Goal: Task Accomplishment & Management: Manage account settings

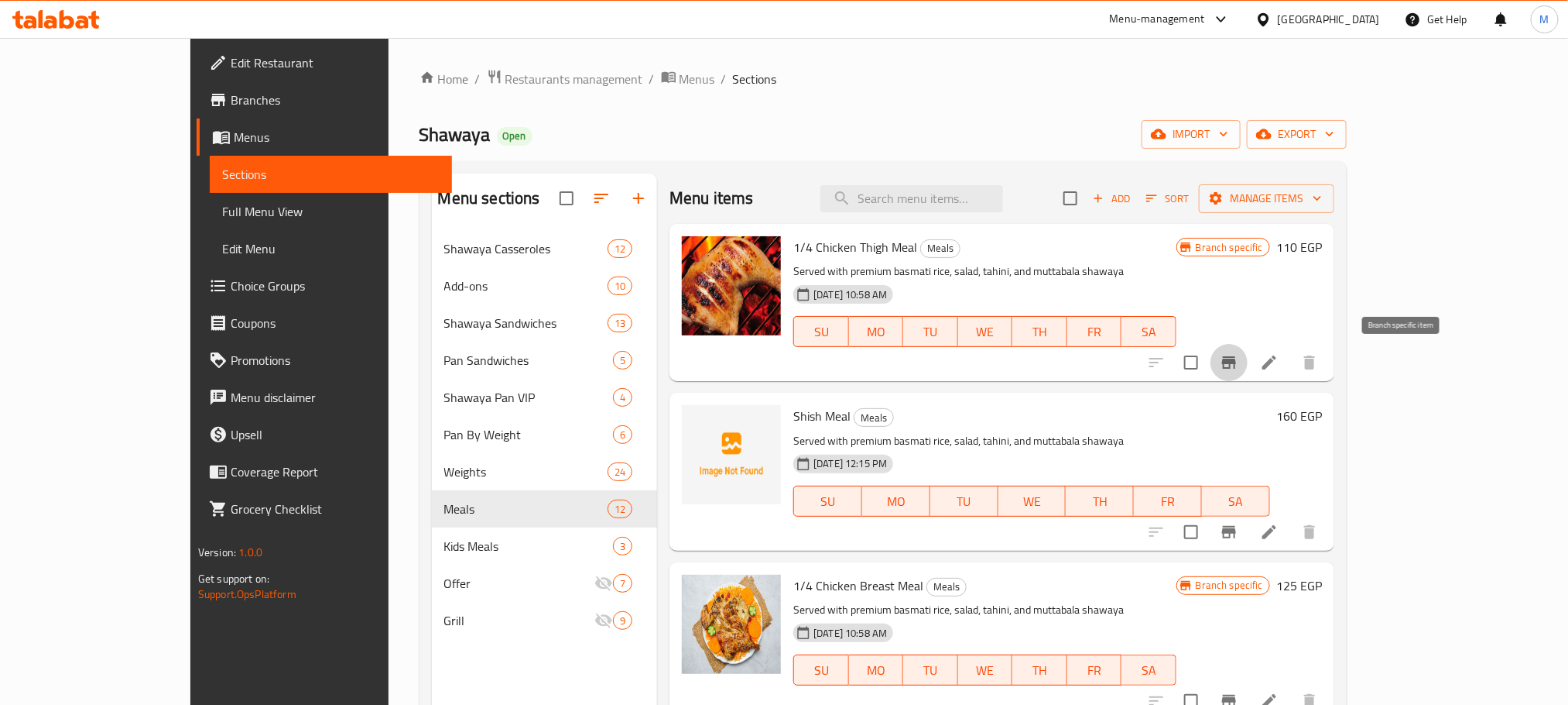
click at [1236, 368] on icon "Branch-specific-item" at bounding box center [1230, 363] width 14 height 13
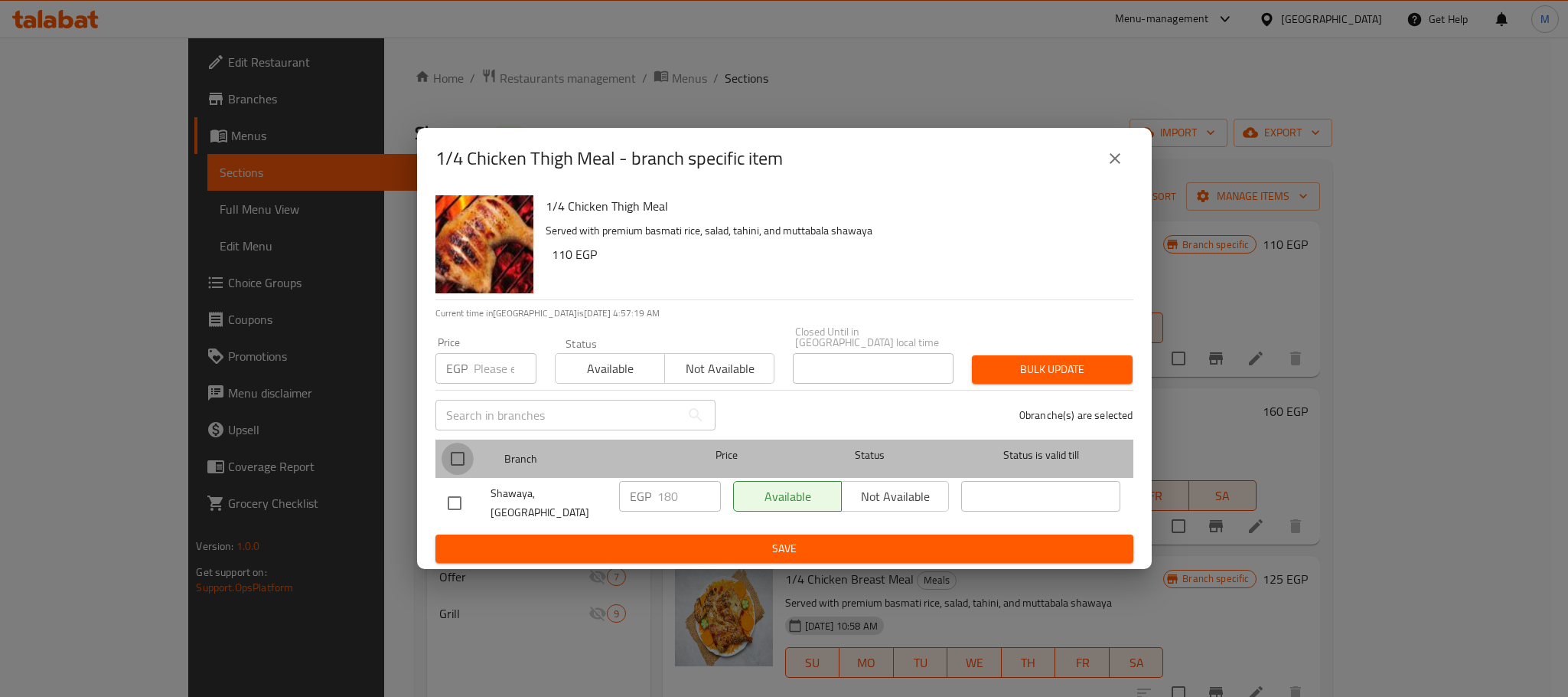
drag, startPoint x: 457, startPoint y: 451, endPoint x: 492, endPoint y: 375, distance: 83.7
click at [456, 451] on input "checkbox" at bounding box center [457, 458] width 32 height 32
checkbox input "true"
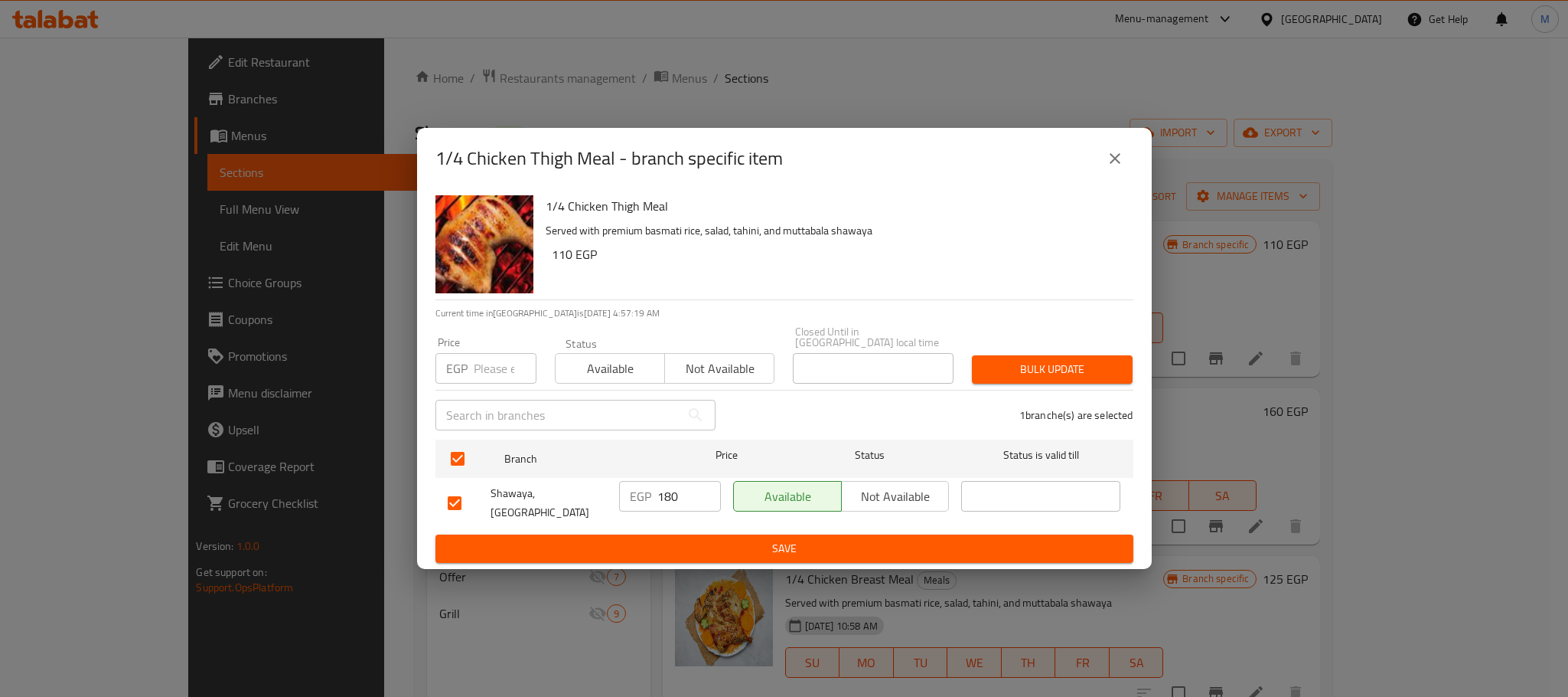
click at [492, 375] on input "number" at bounding box center [505, 368] width 63 height 31
type input "130"
click at [853, 250] on h6 "110 EGP" at bounding box center [836, 254] width 569 height 21
click at [1101, 360] on span "Bulk update" at bounding box center [1052, 369] width 136 height 19
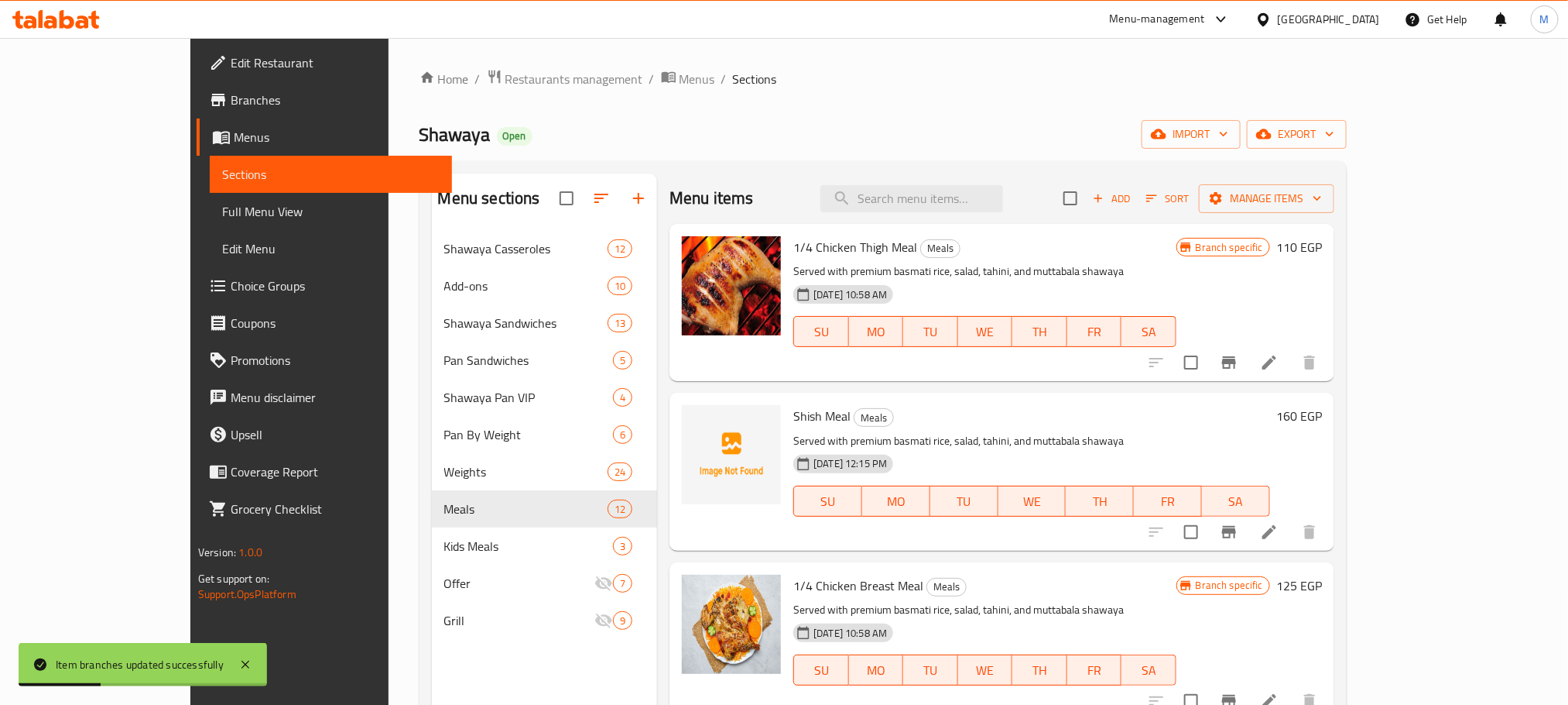
scroll to position [116, 0]
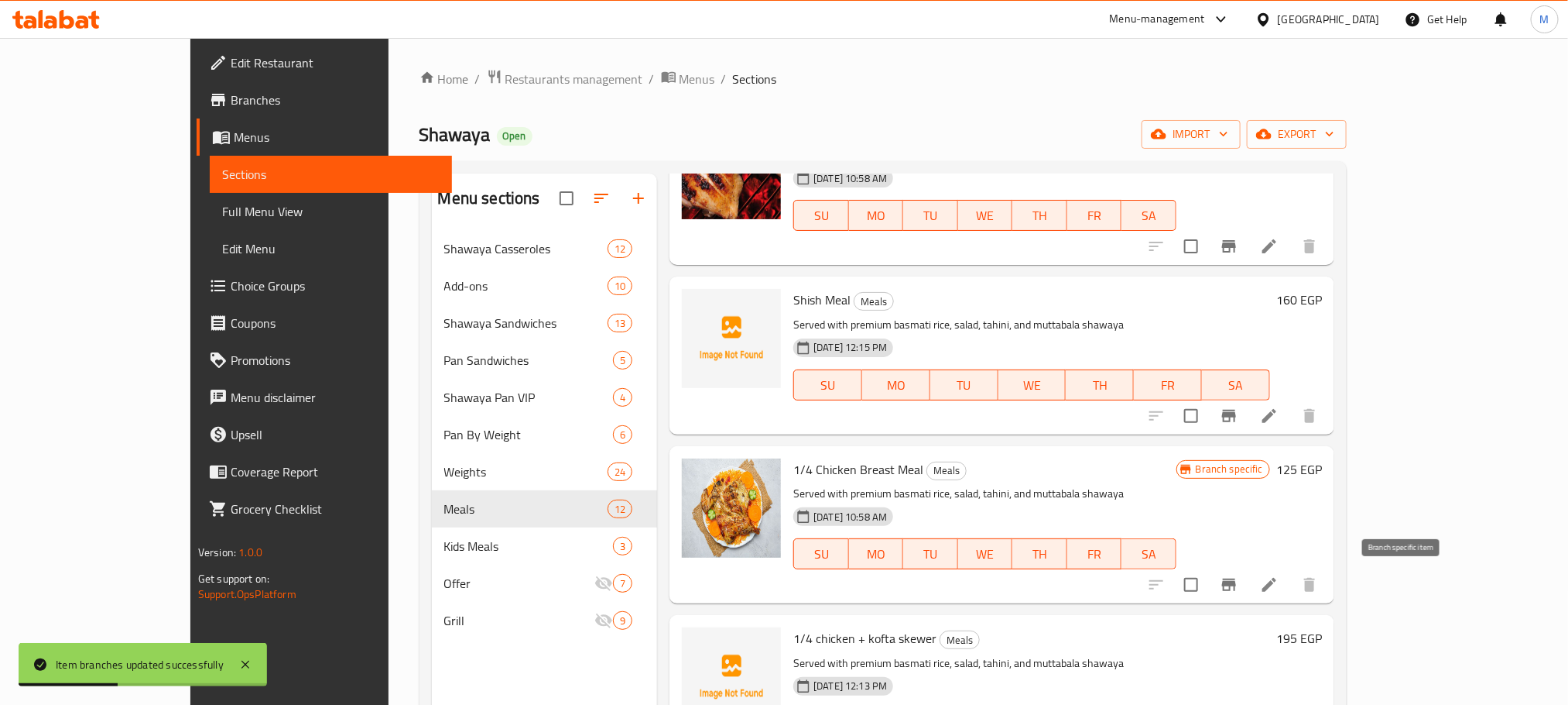
click at [1236, 591] on icon "Branch-specific-item" at bounding box center [1230, 585] width 14 height 13
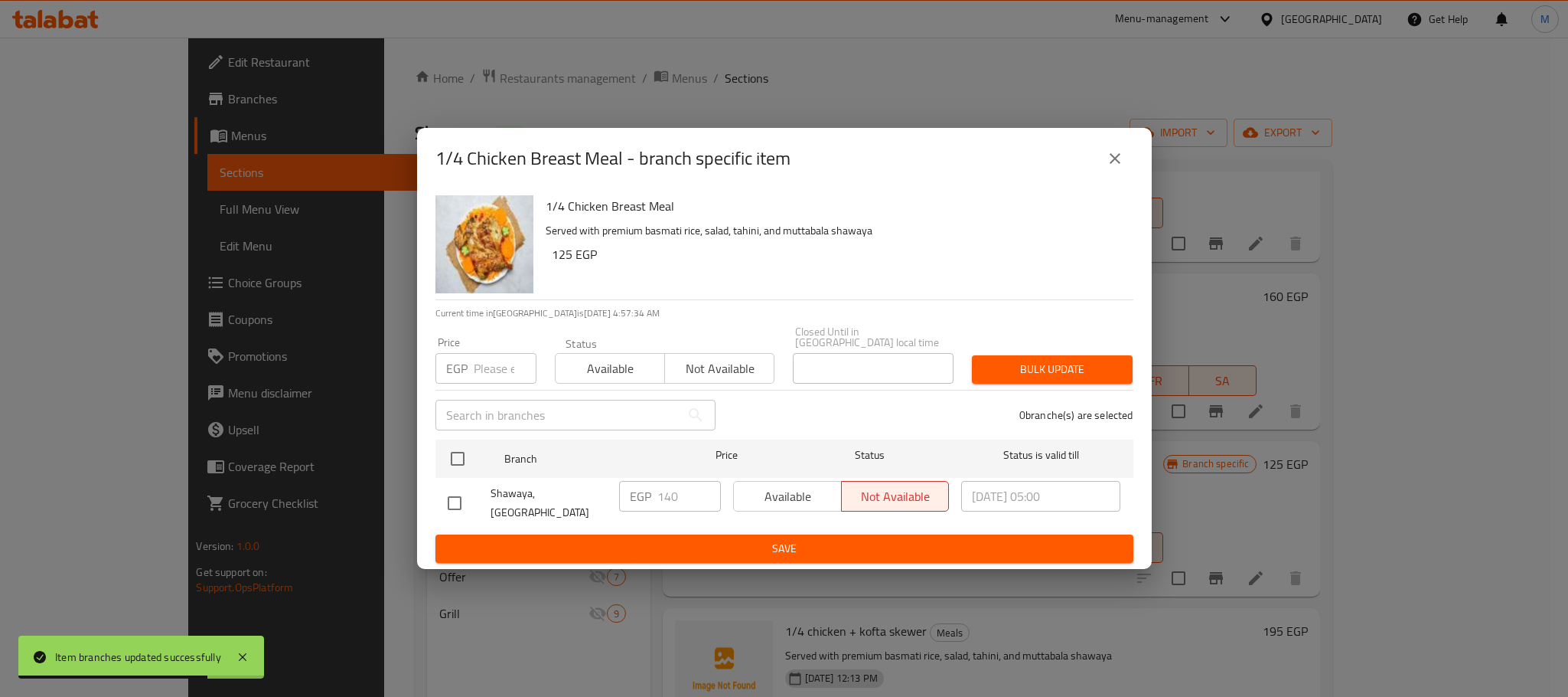
click at [1112, 156] on icon "close" at bounding box center [1115, 158] width 19 height 19
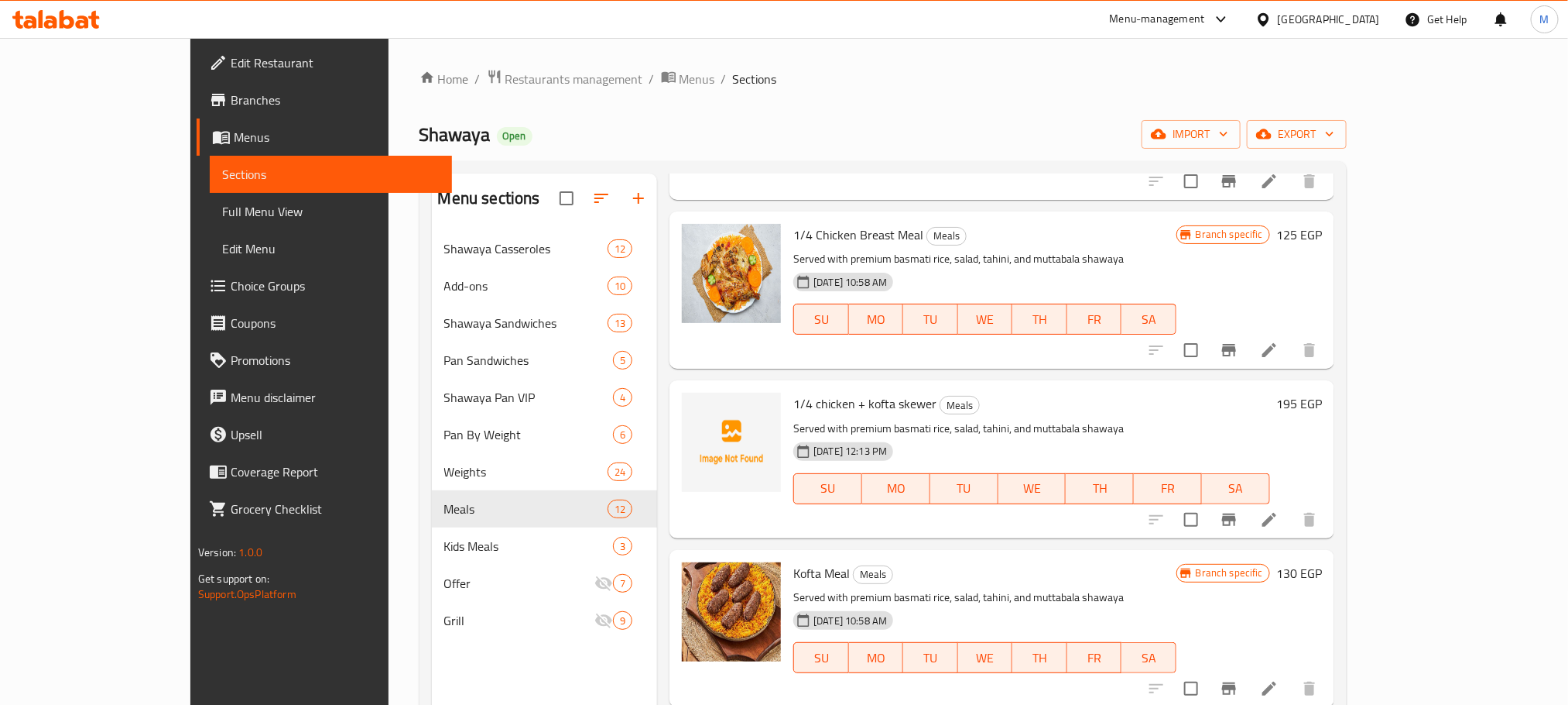
scroll to position [465, 0]
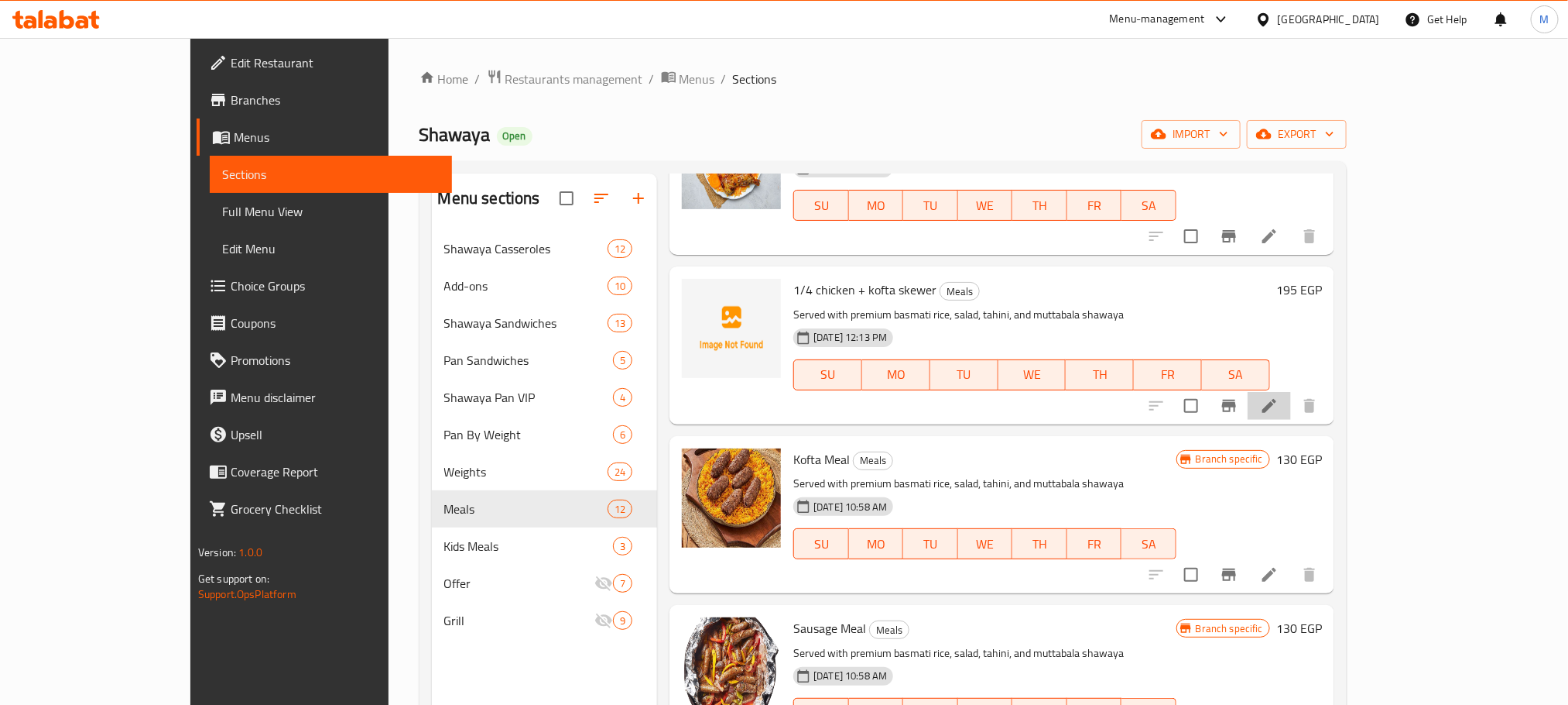
click at [1291, 400] on li at bounding box center [1269, 406] width 44 height 28
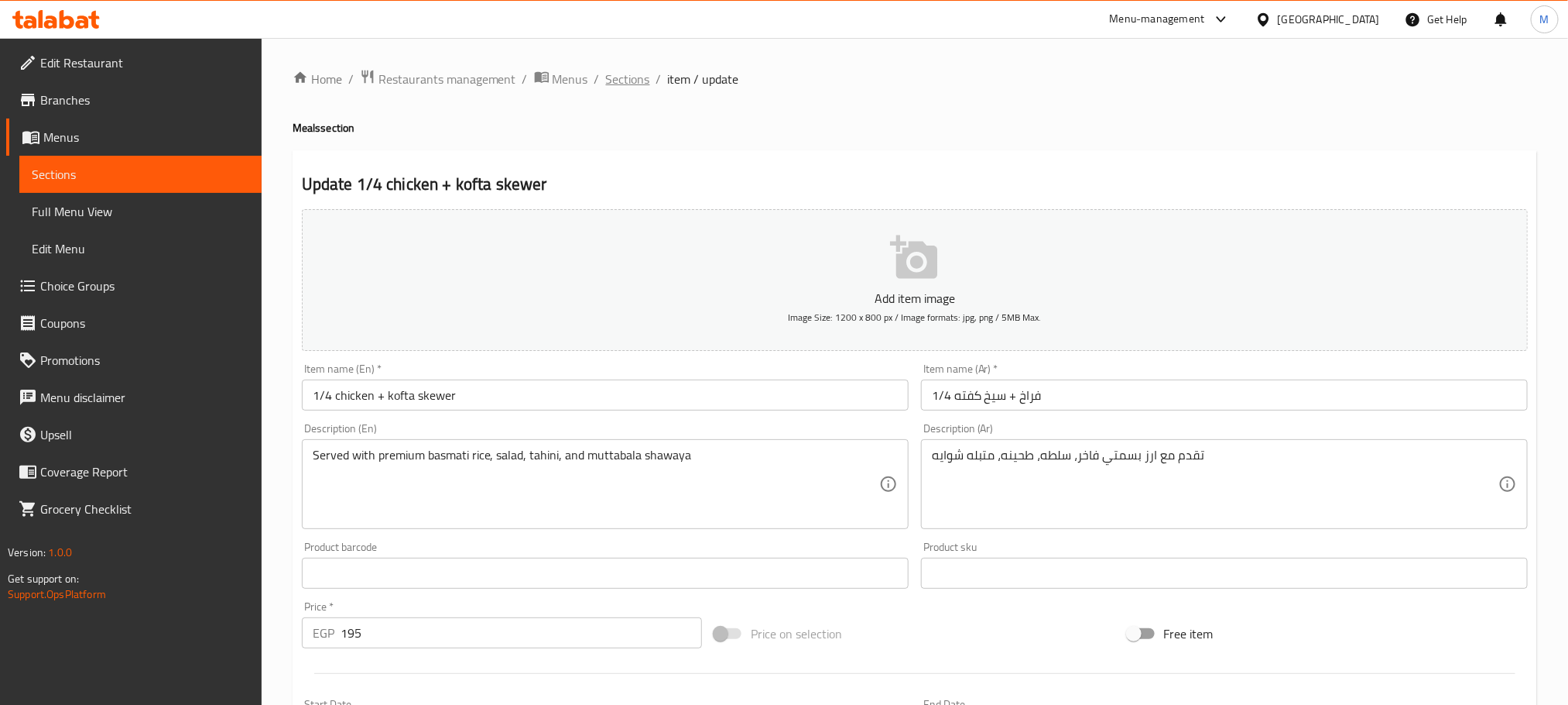
click at [625, 80] on span "Sections" at bounding box center [628, 79] width 44 height 19
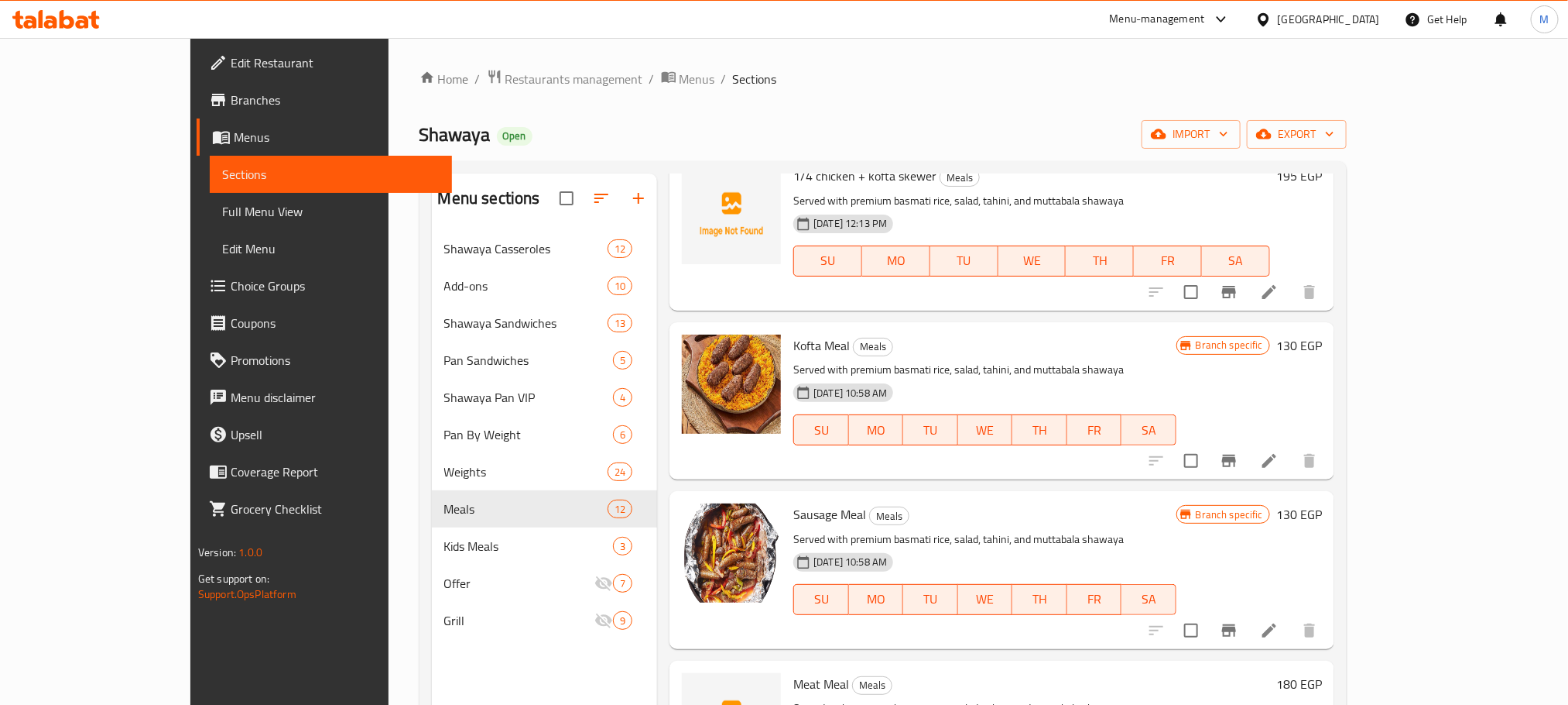
scroll to position [581, 0]
click at [1236, 454] on icon "Branch-specific-item" at bounding box center [1230, 458] width 14 height 13
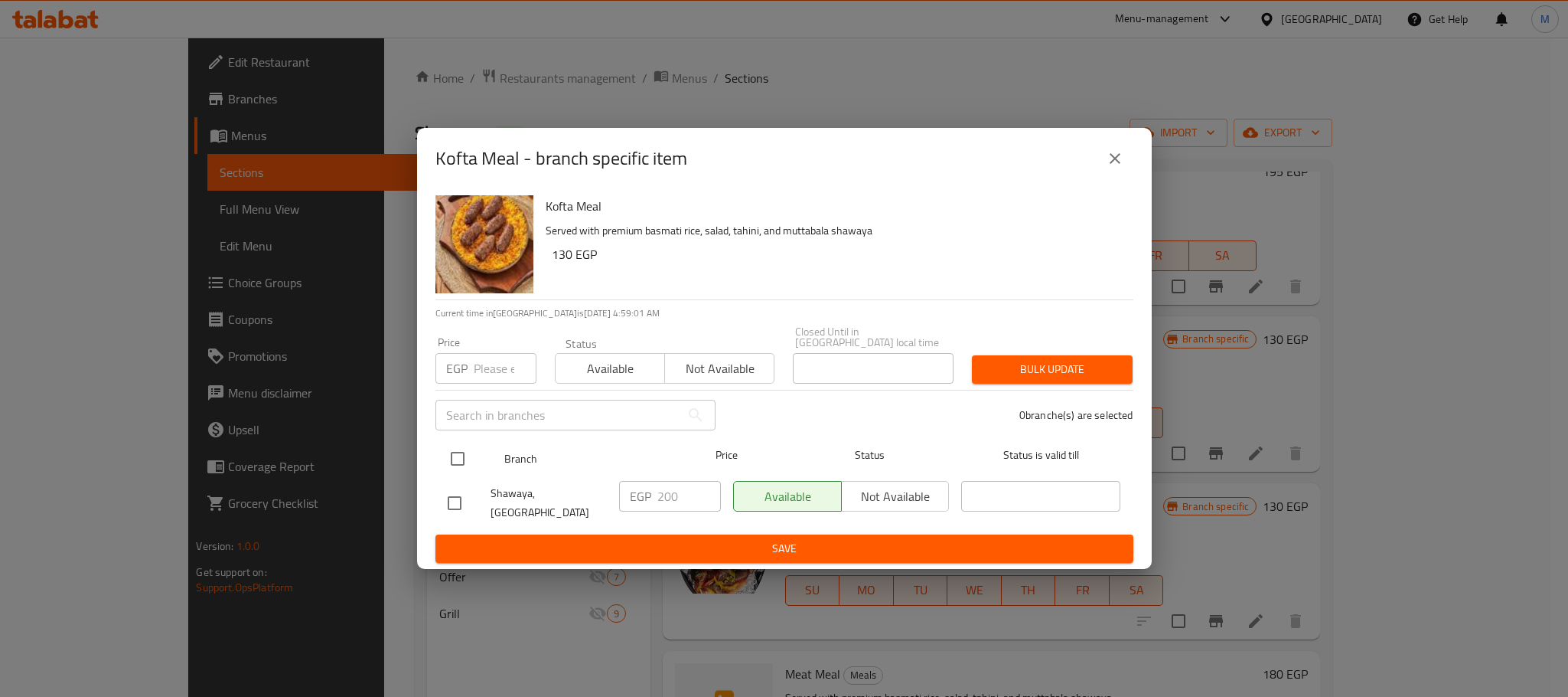
click at [452, 453] on input "checkbox" at bounding box center [457, 458] width 32 height 32
checkbox input "true"
click at [486, 364] on input "number" at bounding box center [505, 368] width 63 height 31
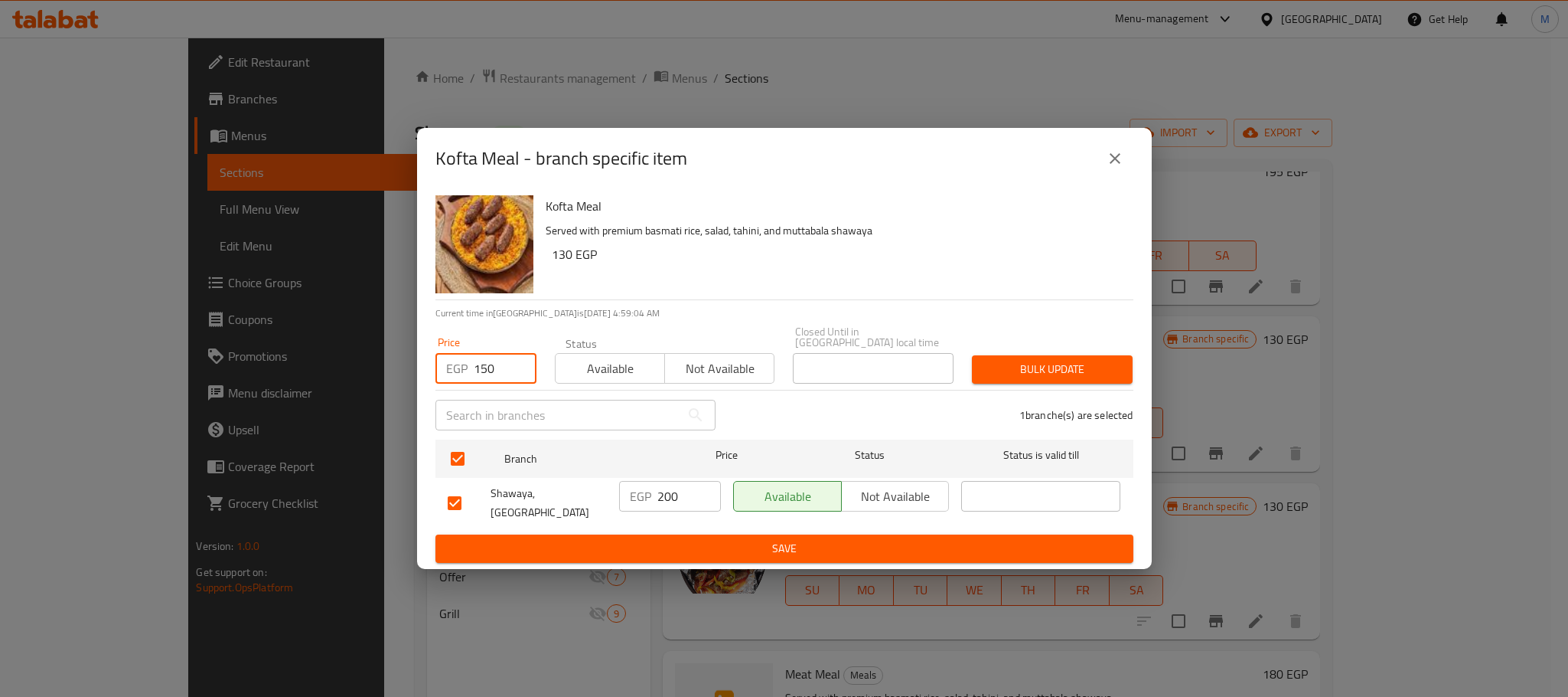
type input "150"
click at [940, 253] on h6 "130 EGP" at bounding box center [836, 254] width 569 height 21
click at [1086, 363] on span "Bulk update" at bounding box center [1052, 369] width 136 height 19
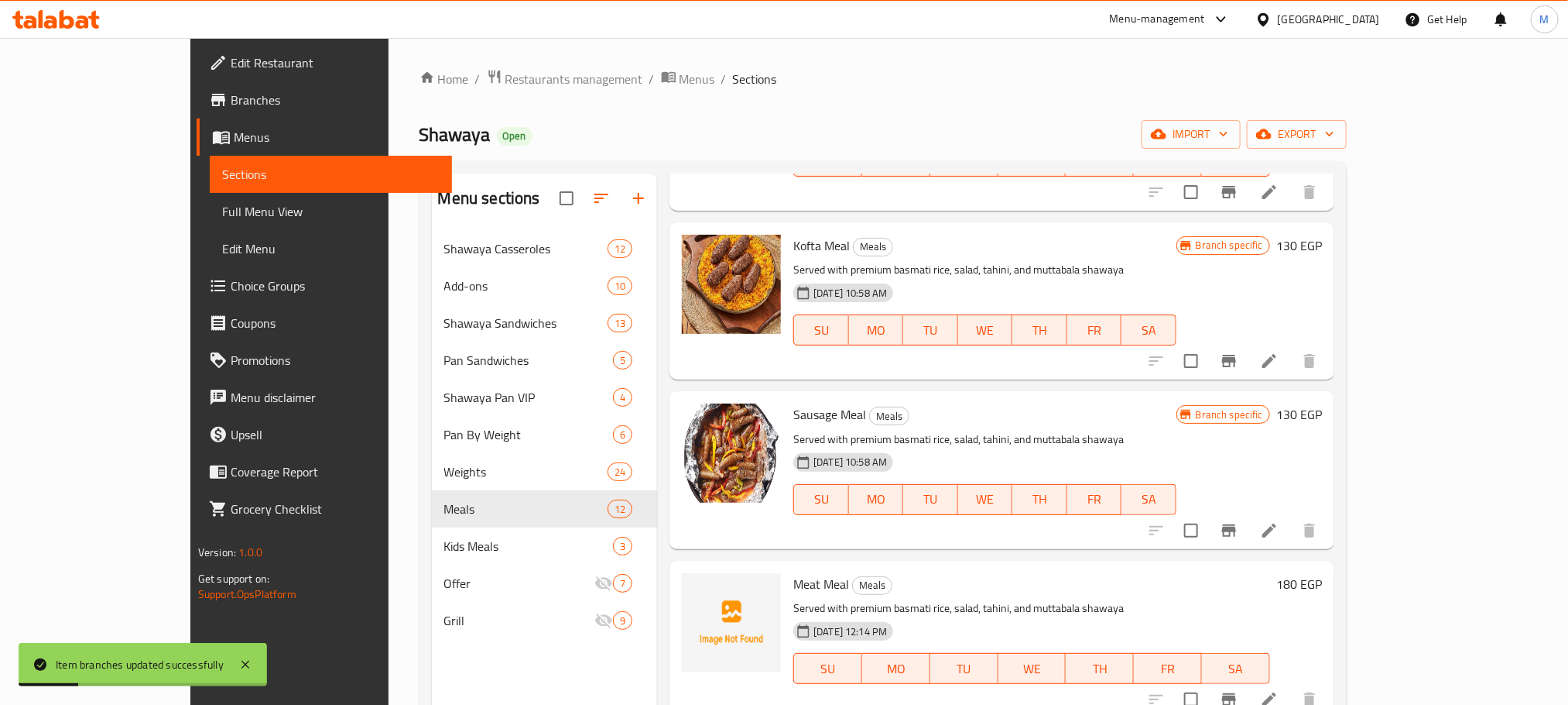
scroll to position [697, 0]
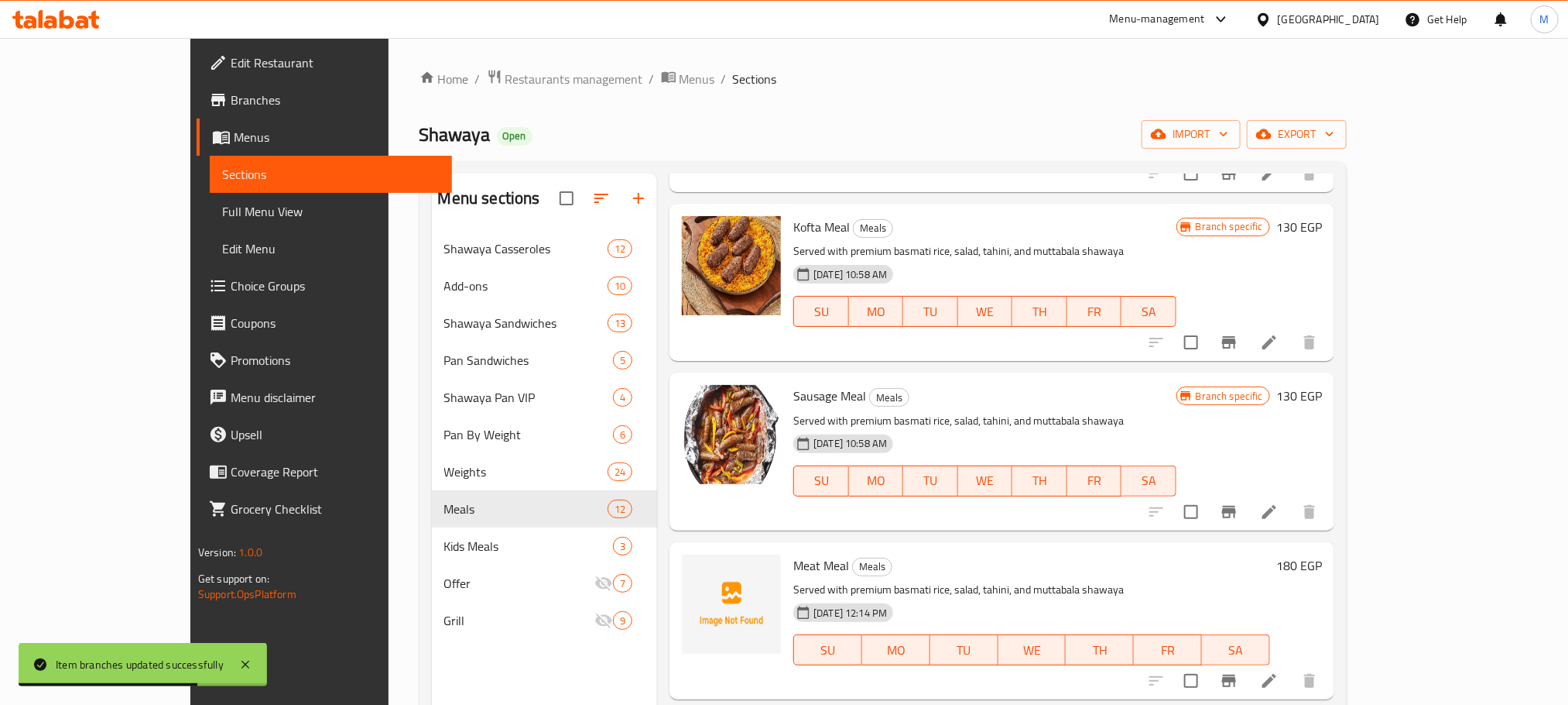
drag, startPoint x: 1392, startPoint y: 533, endPoint x: 1399, endPoint y: 516, distance: 18.4
click at [1335, 533] on div "Menu items Add Sort Manage items 1/4 Chicken Thigh Meal Meals Served with premi…" at bounding box center [996, 525] width 678 height 705
click at [1239, 515] on icon "Branch-specific-item" at bounding box center [1229, 512] width 19 height 19
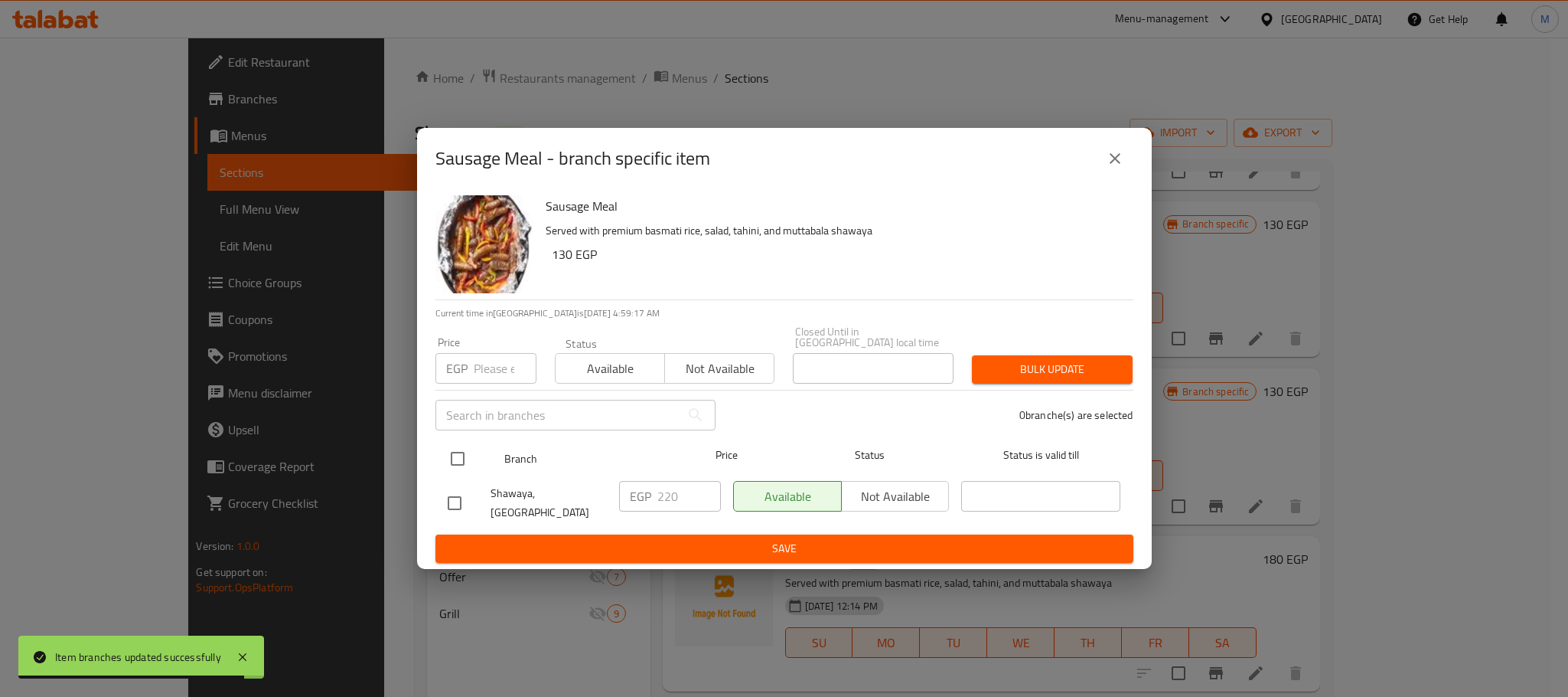
click at [446, 453] on input "checkbox" at bounding box center [457, 458] width 32 height 32
checkbox input "true"
click at [509, 361] on input "number" at bounding box center [505, 368] width 63 height 31
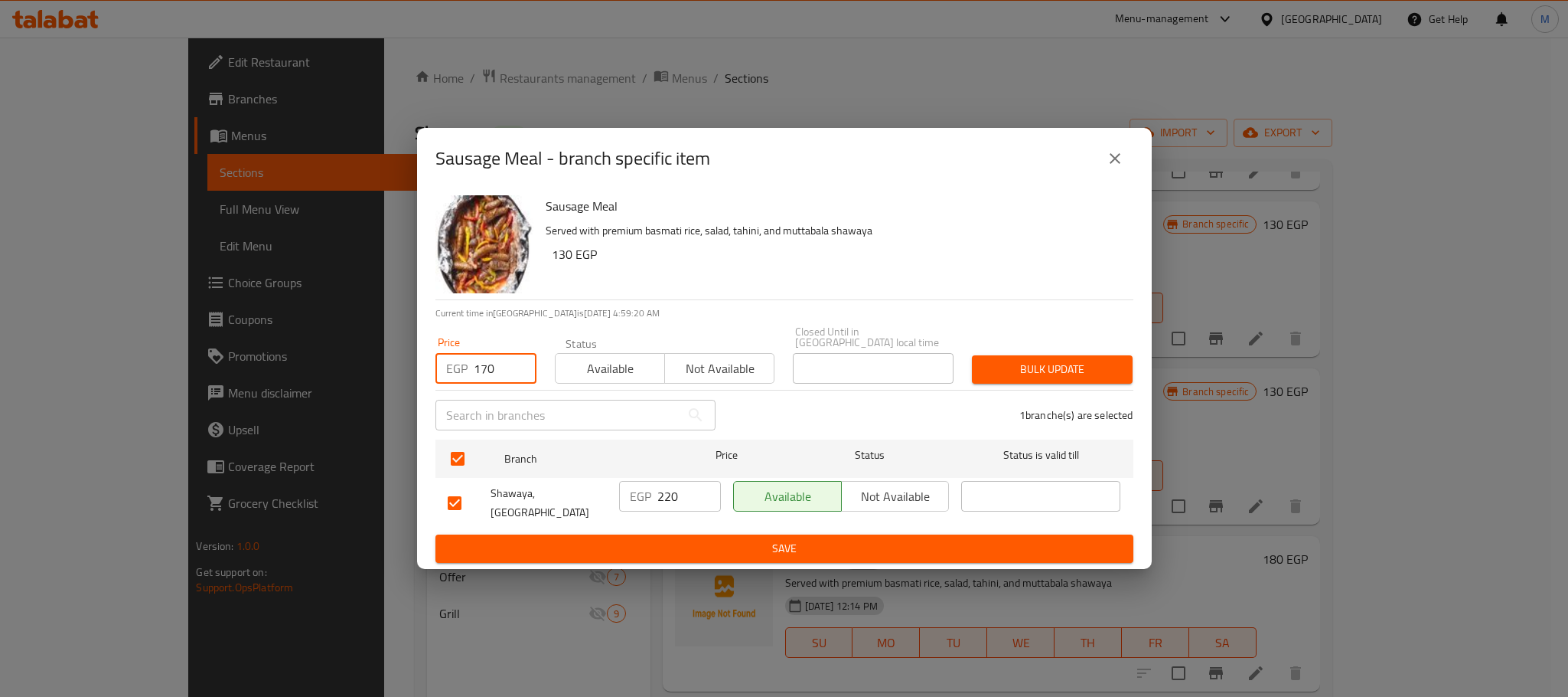
type input "170"
click at [829, 299] on div "Sausage Meal Served with premium basmati rice, salad, tahini, and muttabala sha…" at bounding box center [833, 244] width 588 height 110
click at [1036, 370] on span "Bulk update" at bounding box center [1052, 369] width 136 height 19
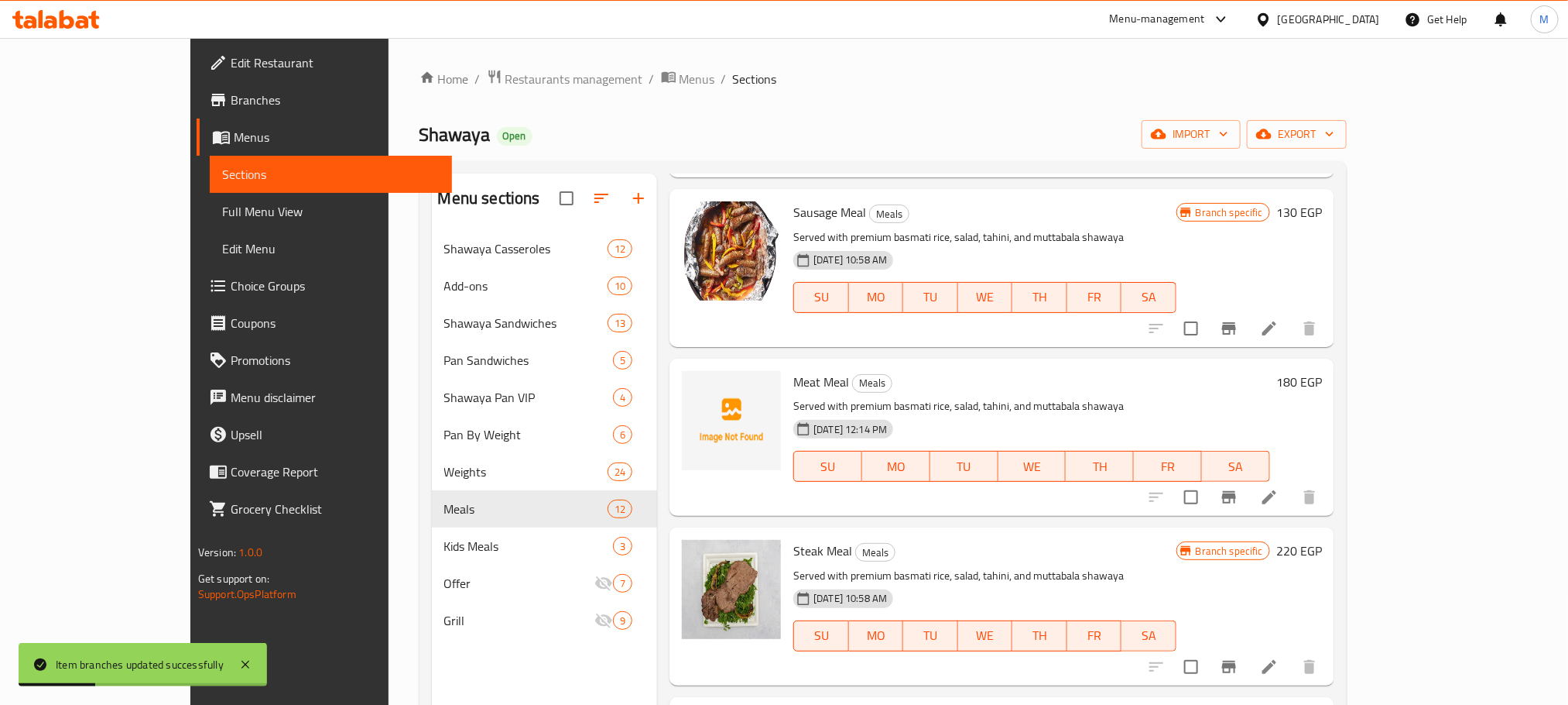
scroll to position [929, 0]
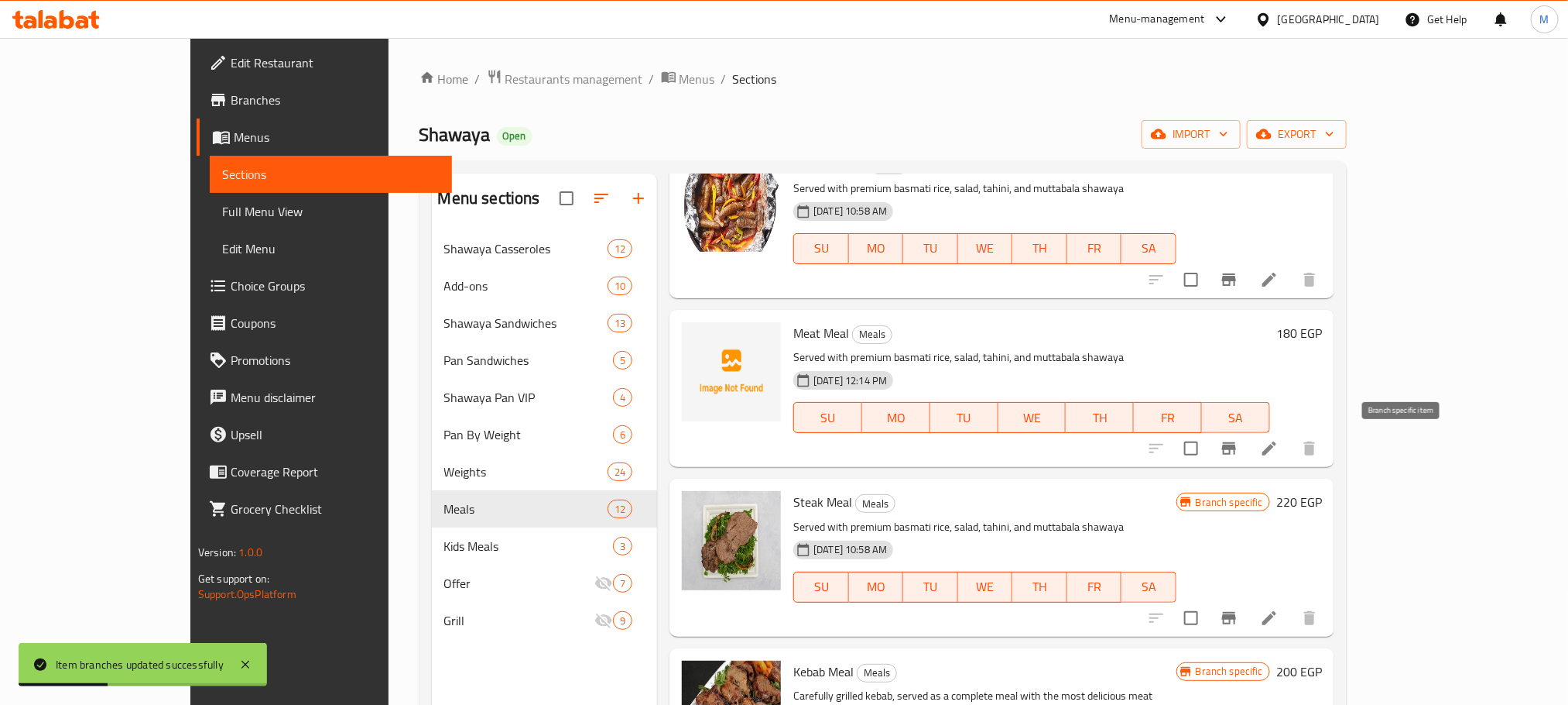
click at [1236, 444] on icon "Branch-specific-item" at bounding box center [1230, 449] width 14 height 13
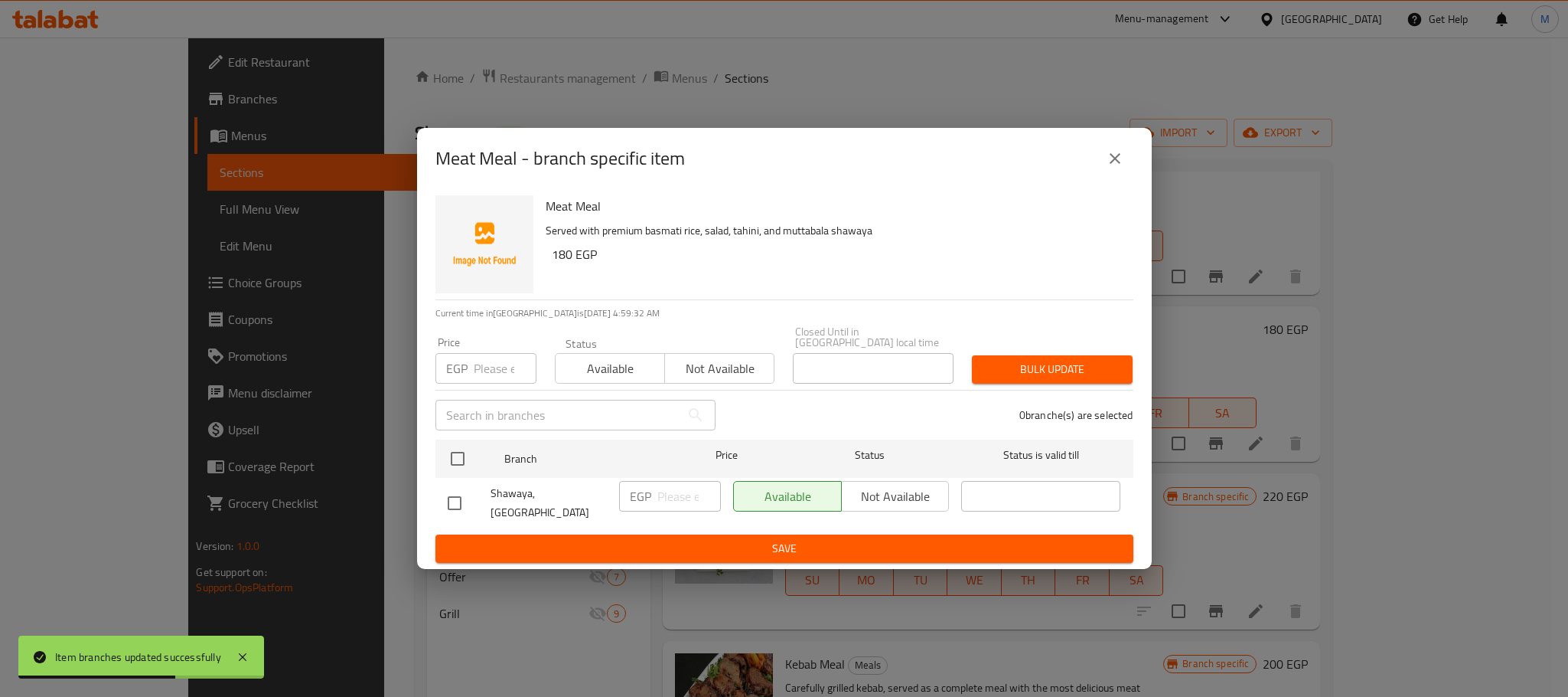
click at [1119, 163] on icon "close" at bounding box center [1115, 158] width 19 height 19
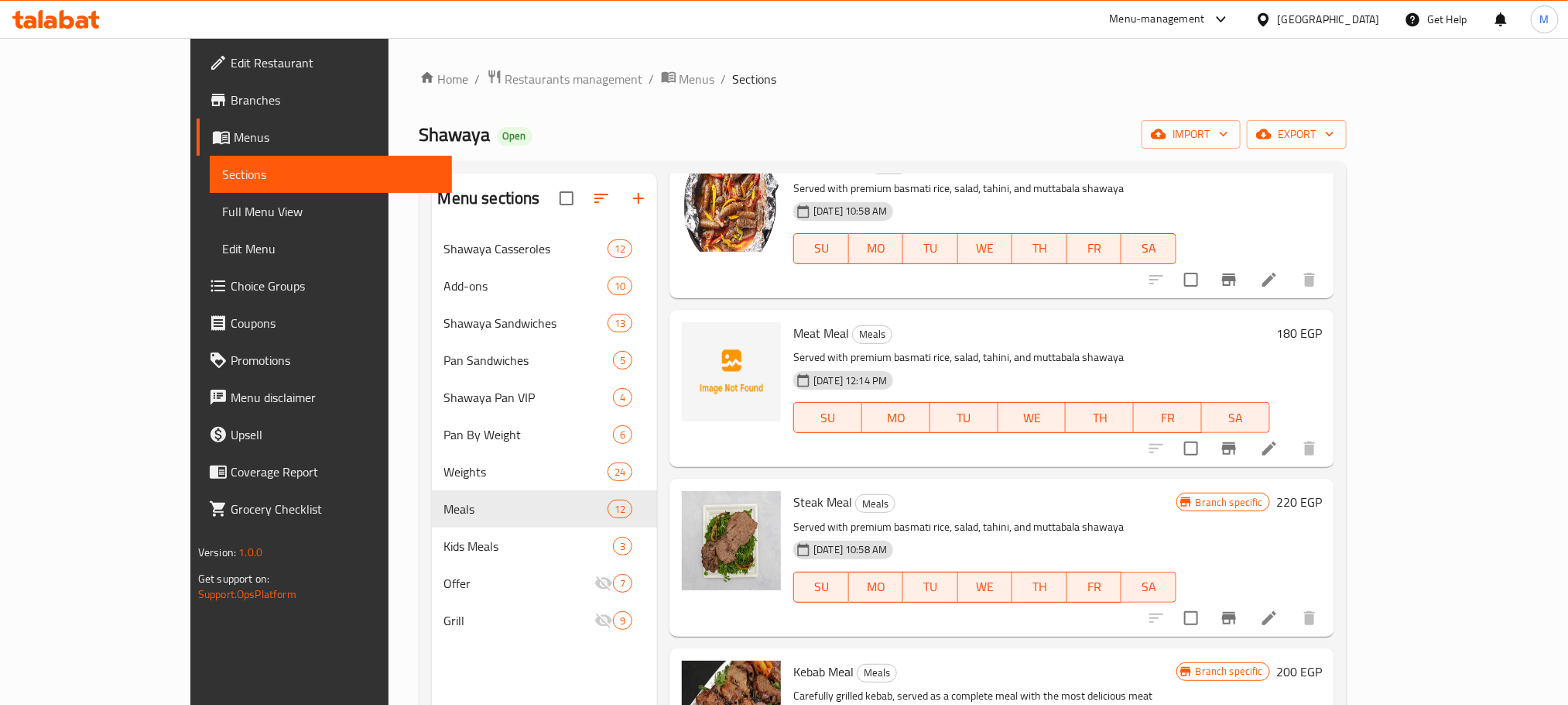
scroll to position [1045, 0]
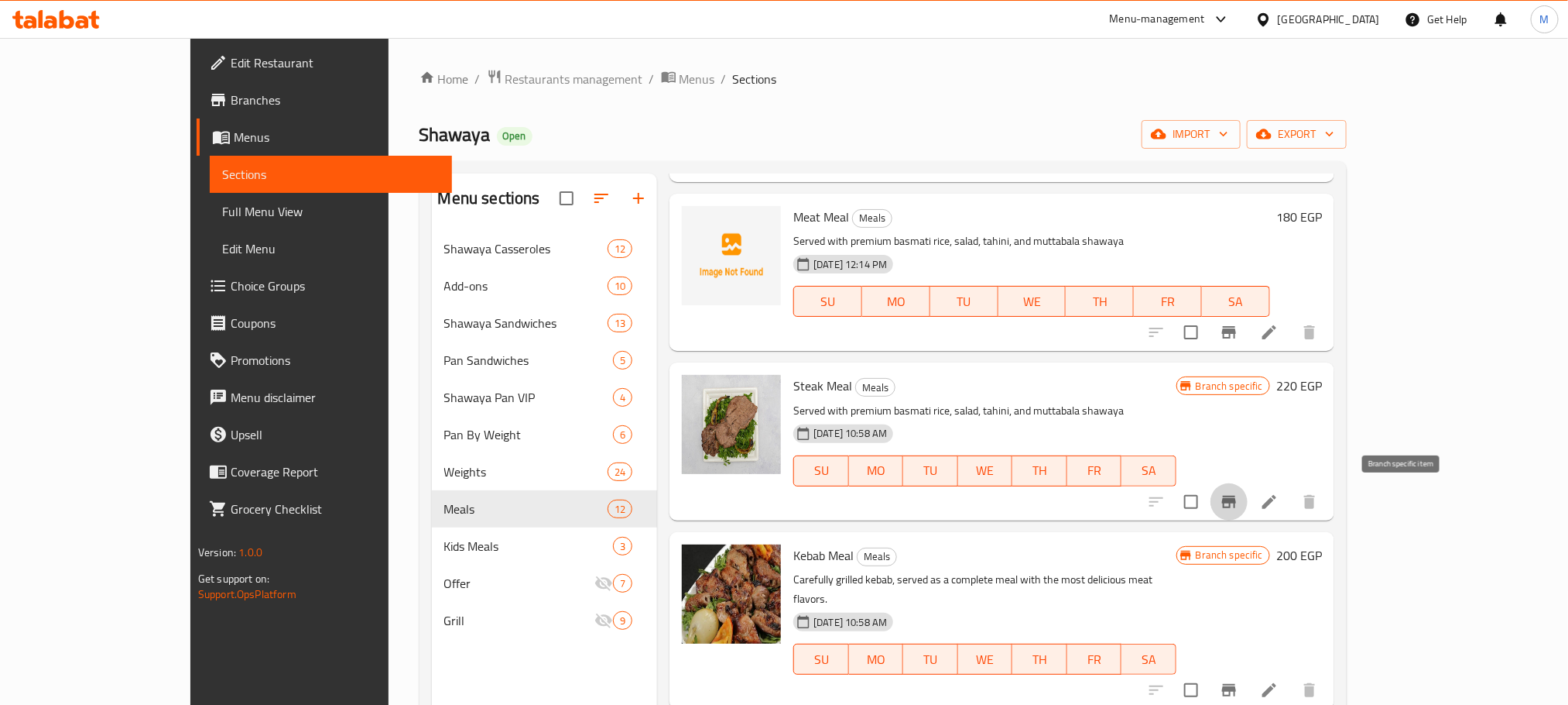
click at [1236, 505] on icon "Branch-specific-item" at bounding box center [1230, 502] width 14 height 13
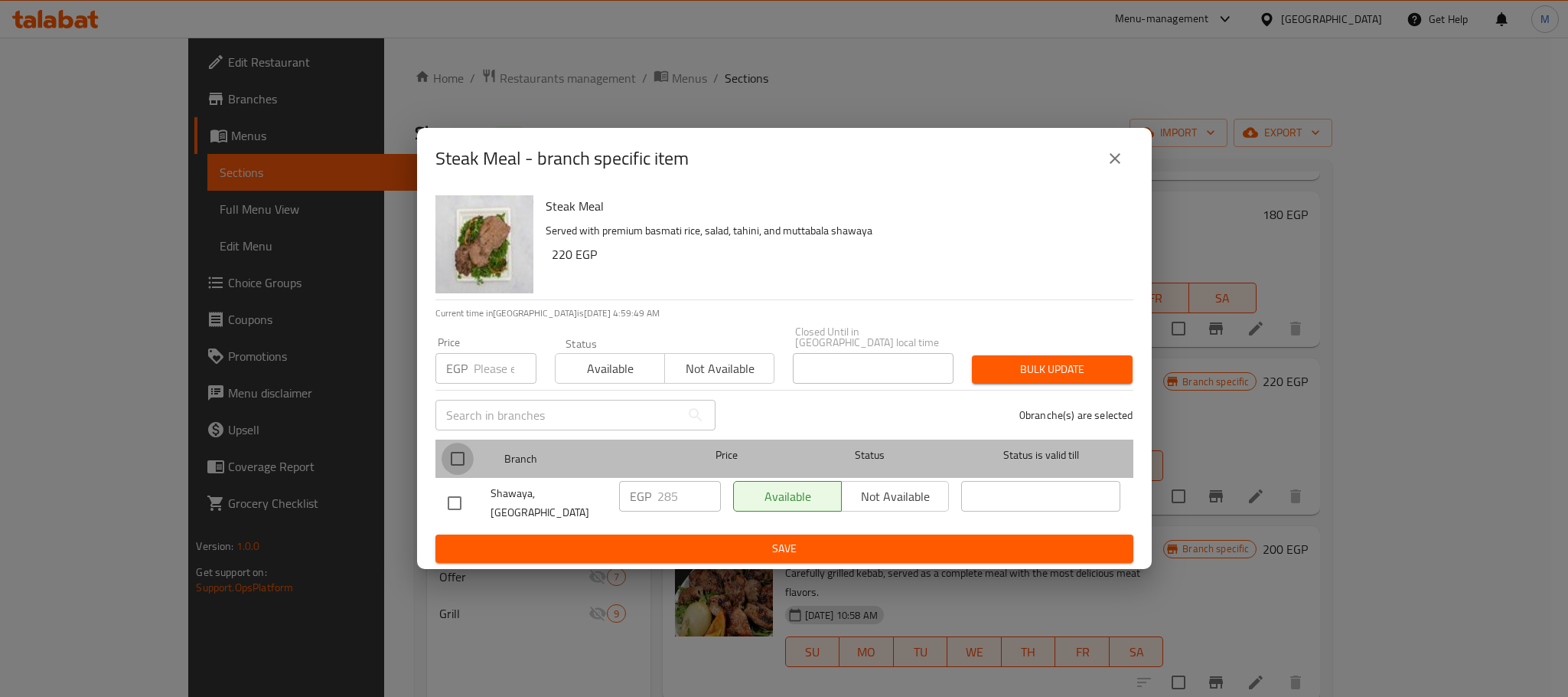
click at [464, 451] on input "checkbox" at bounding box center [457, 458] width 32 height 32
checkbox input "true"
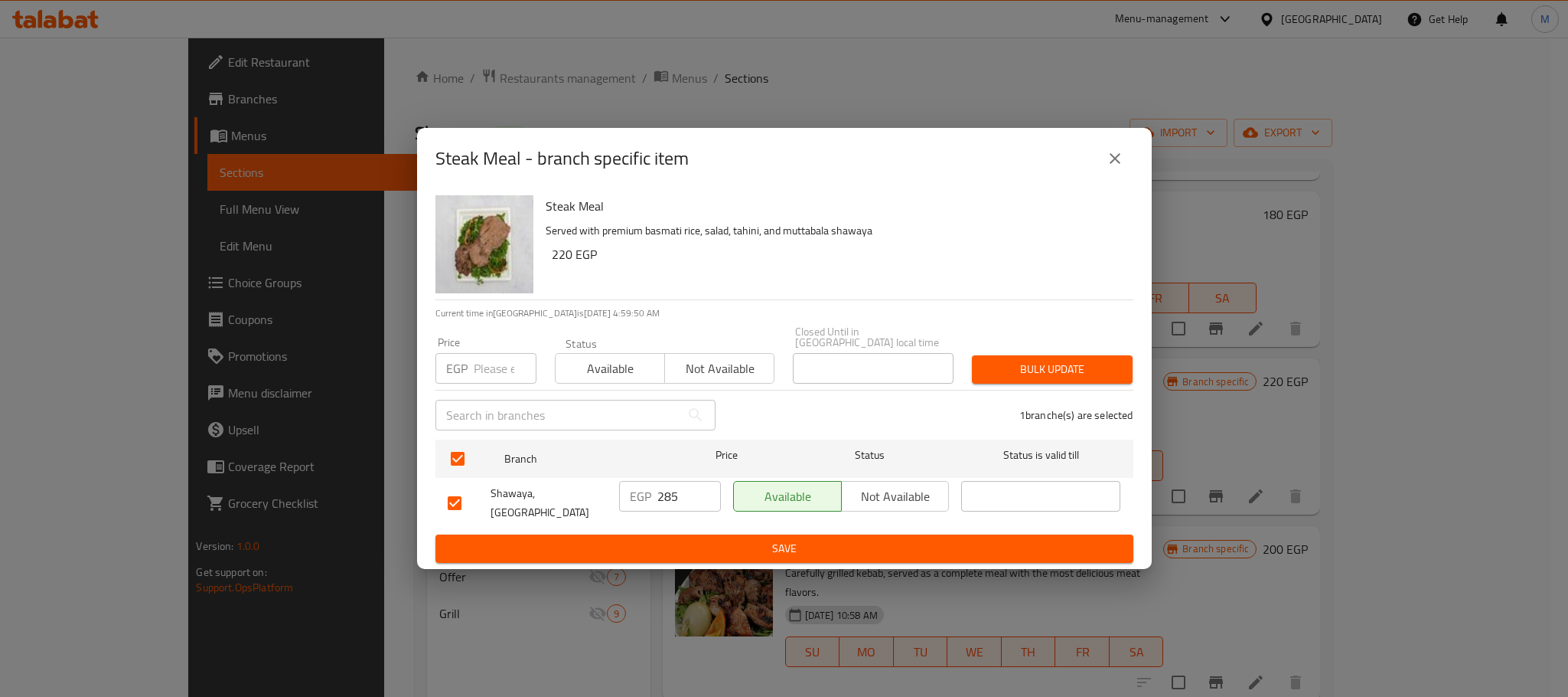
click at [497, 360] on input "number" at bounding box center [505, 368] width 63 height 31
type input "235"
click at [914, 265] on h6 "220 EGP" at bounding box center [836, 254] width 569 height 21
drag, startPoint x: 975, startPoint y: 246, endPoint x: 800, endPoint y: 241, distance: 175.1
click at [800, 240] on p "Served with premium basmati rice, salad, tahini, and muttabala shawaya" at bounding box center [833, 231] width 576 height 19
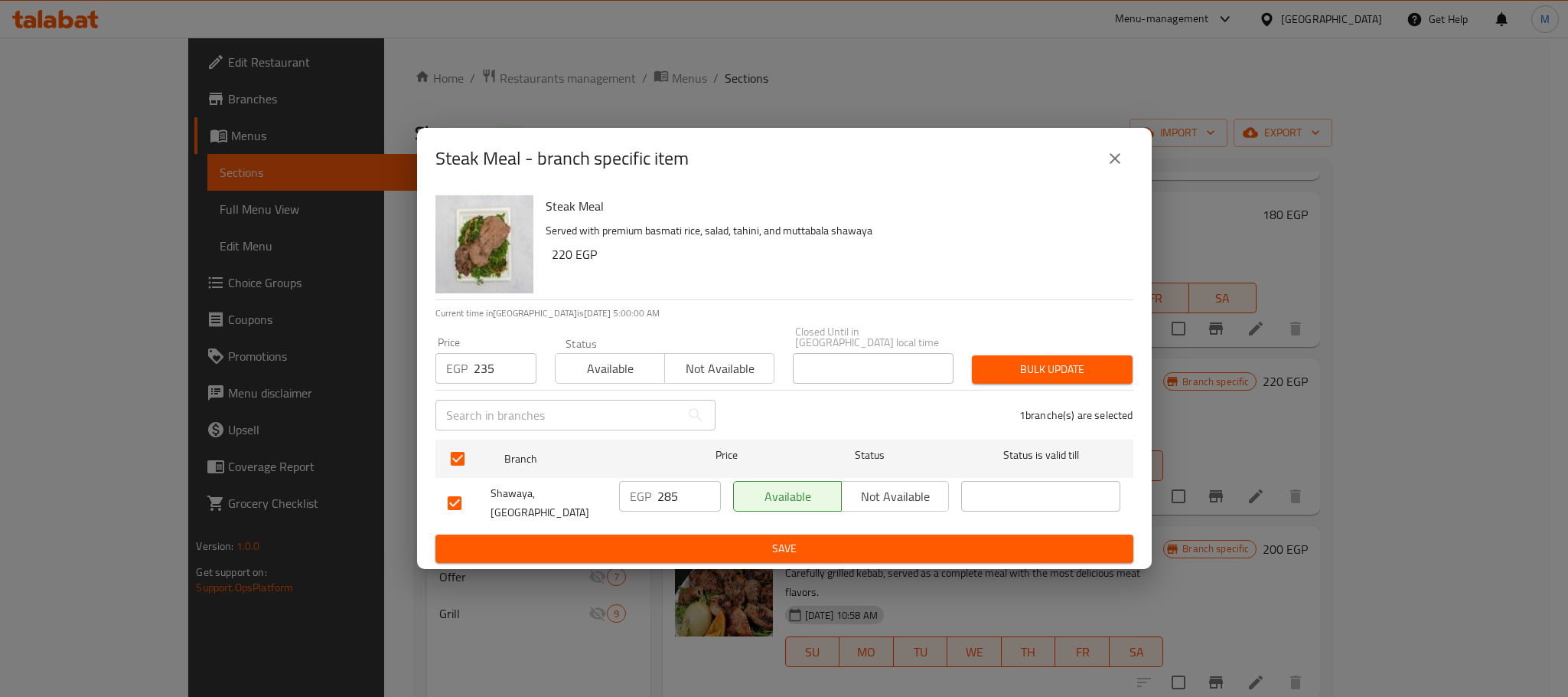
click at [1093, 364] on span "Bulk update" at bounding box center [1052, 369] width 136 height 19
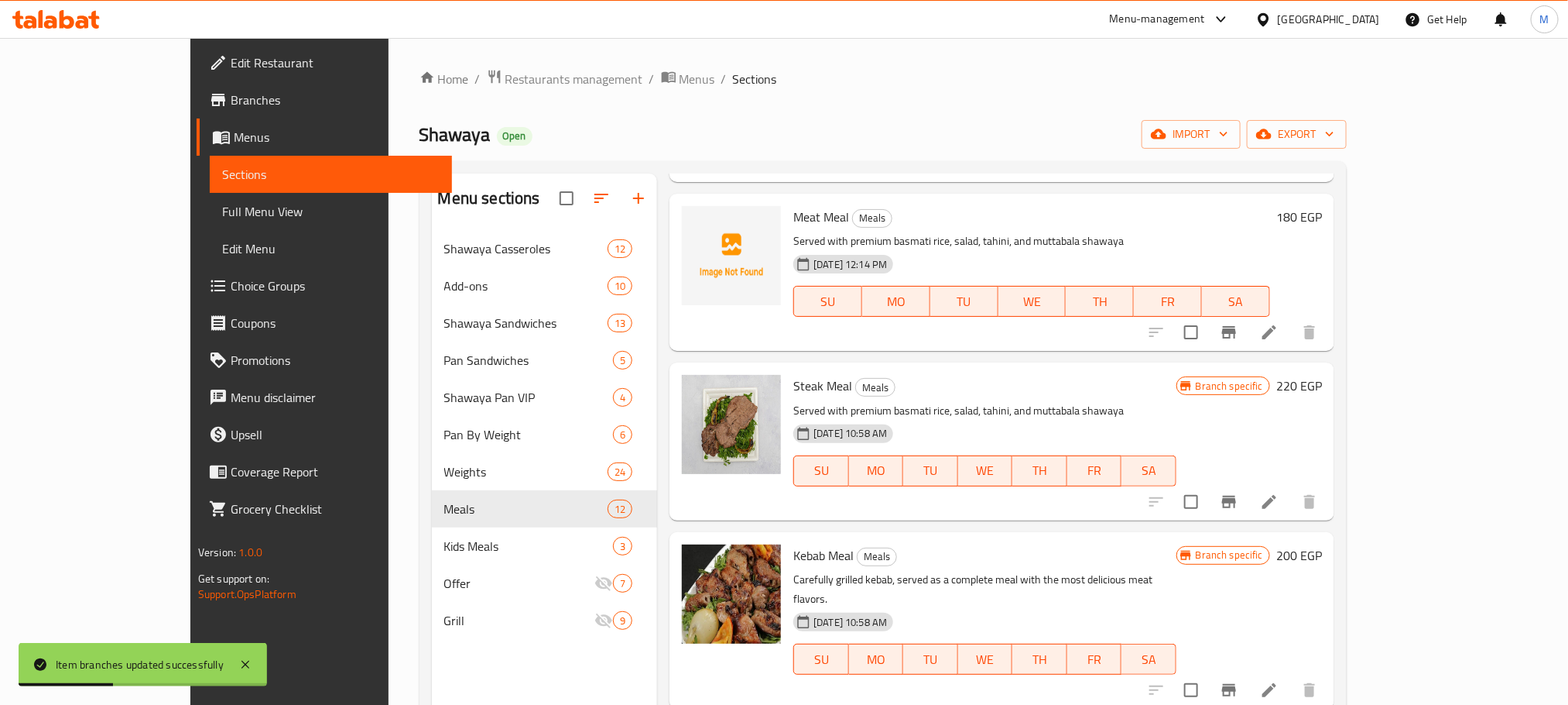
scroll to position [1162, 0]
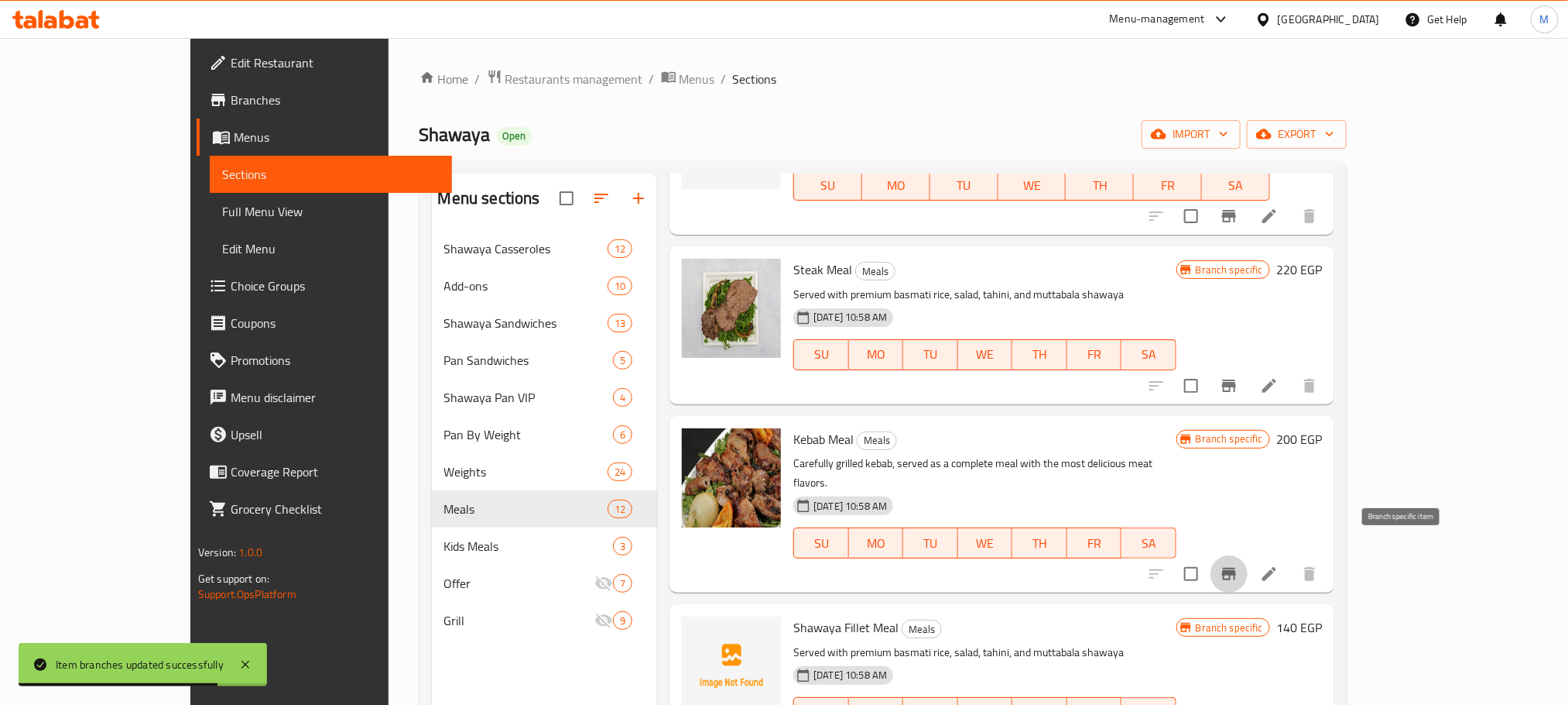
click at [1236, 567] on icon "Branch-specific-item" at bounding box center [1230, 574] width 14 height 13
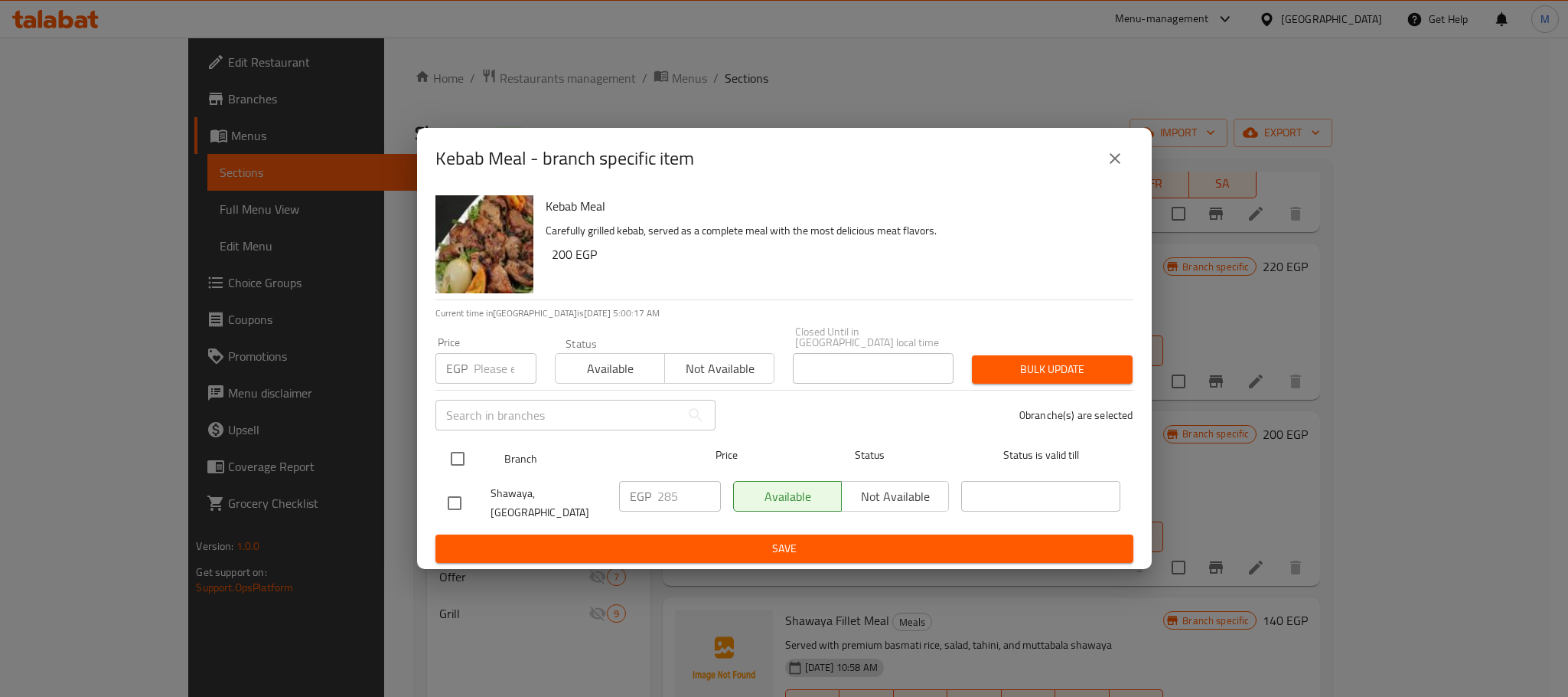
click at [460, 455] on input "checkbox" at bounding box center [457, 458] width 32 height 32
checkbox input "true"
click at [486, 371] on input "number" at bounding box center [505, 368] width 63 height 31
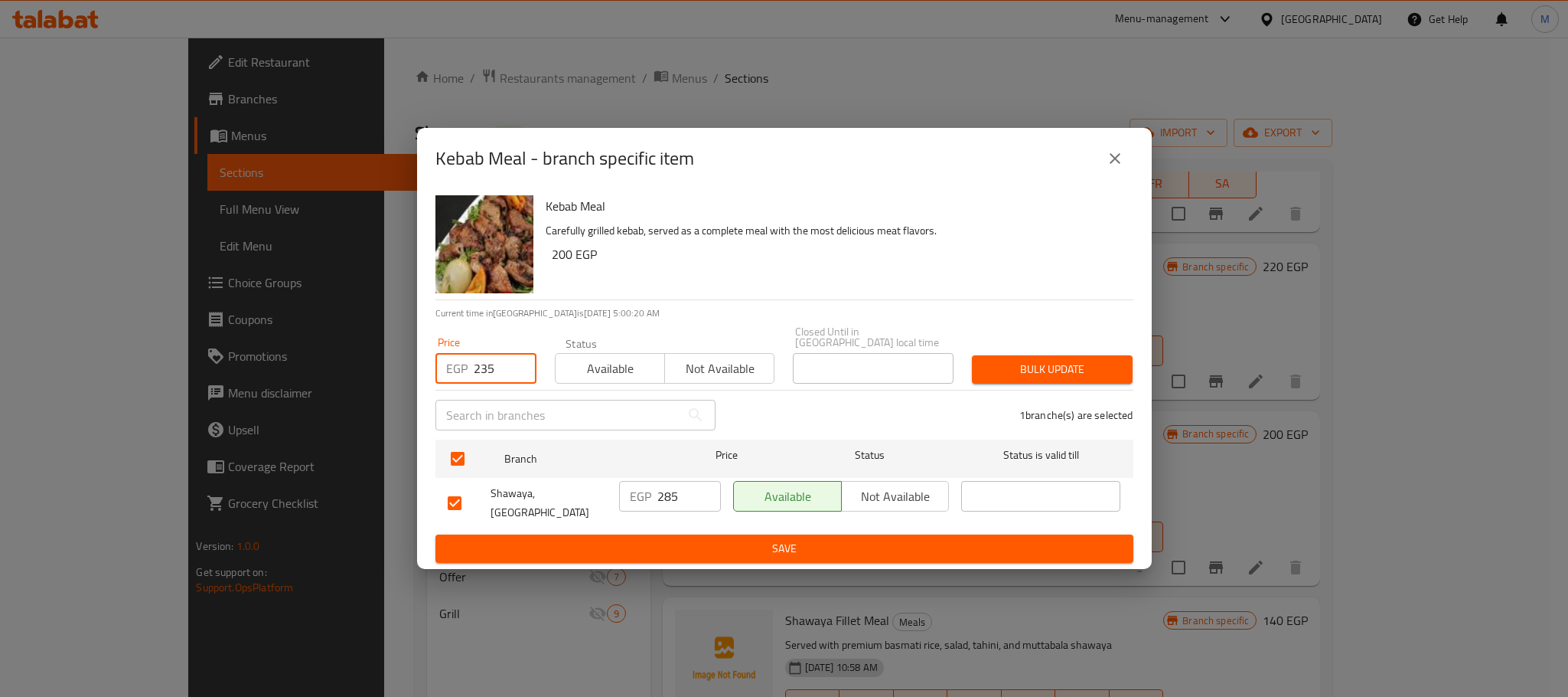
type input "235"
click at [768, 288] on div "Kebab Meal Carefully grilled kebab, served as a complete meal with the most del…" at bounding box center [833, 244] width 588 height 110
click at [1022, 360] on span "Bulk update" at bounding box center [1052, 369] width 136 height 19
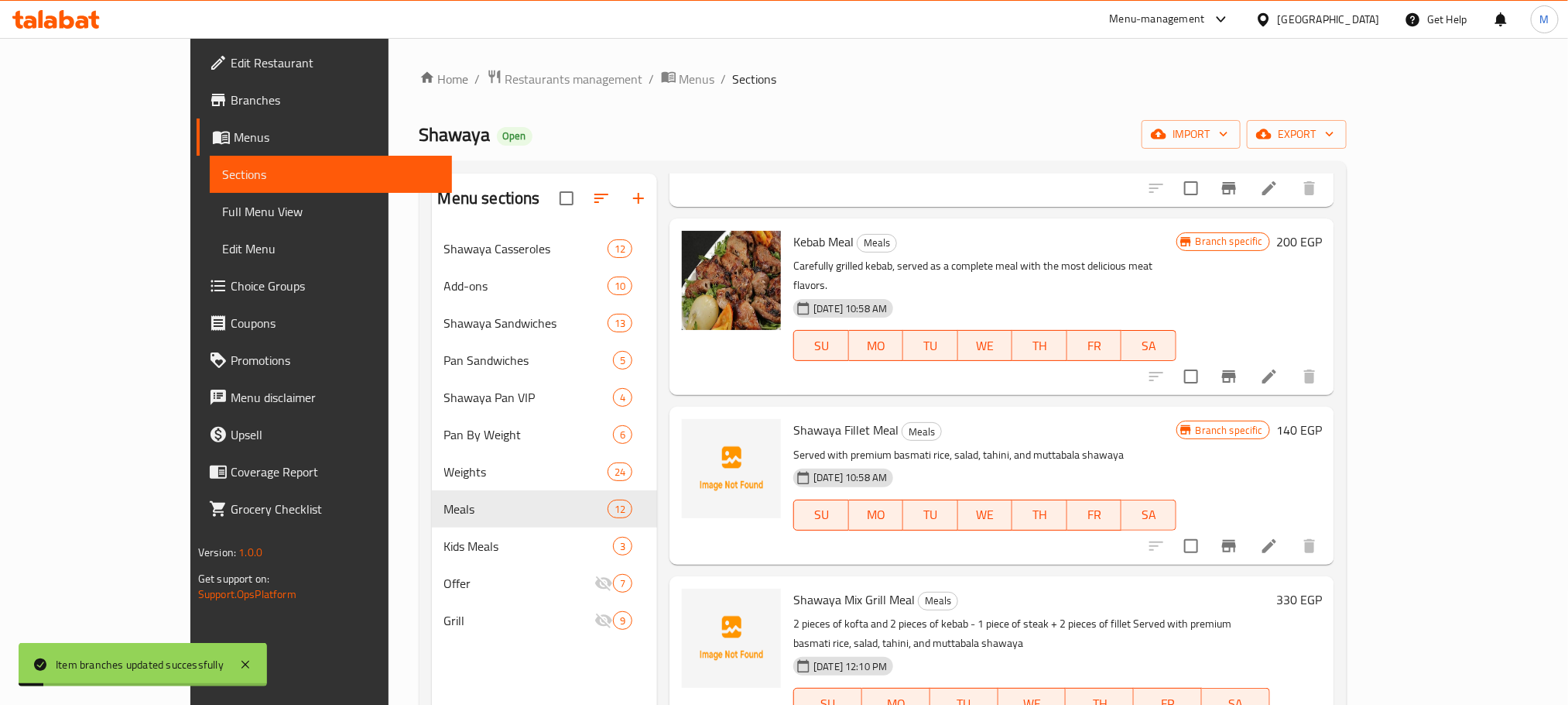
scroll to position [1363, 0]
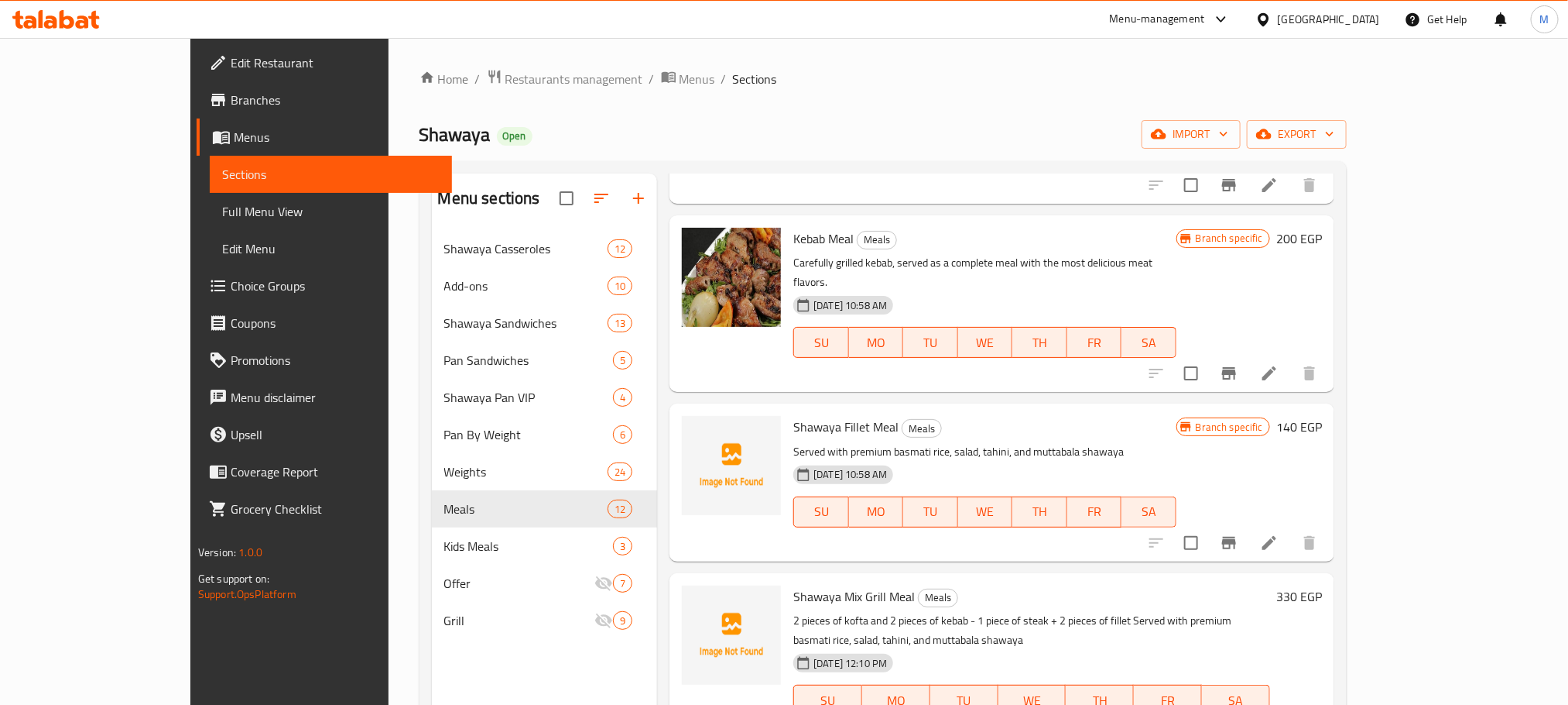
click at [1277, 536] on icon at bounding box center [1270, 543] width 14 height 14
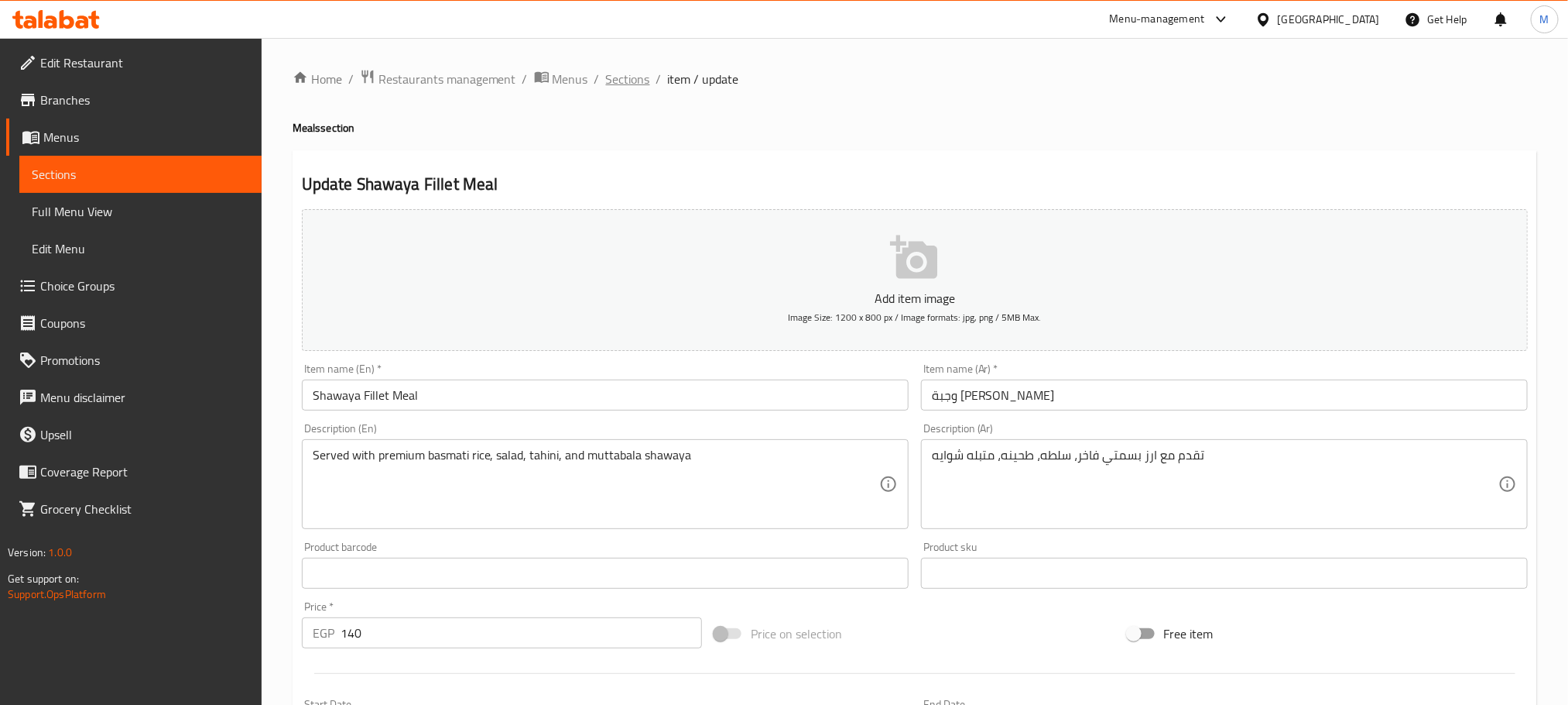
click at [630, 70] on span "Sections" at bounding box center [628, 79] width 44 height 19
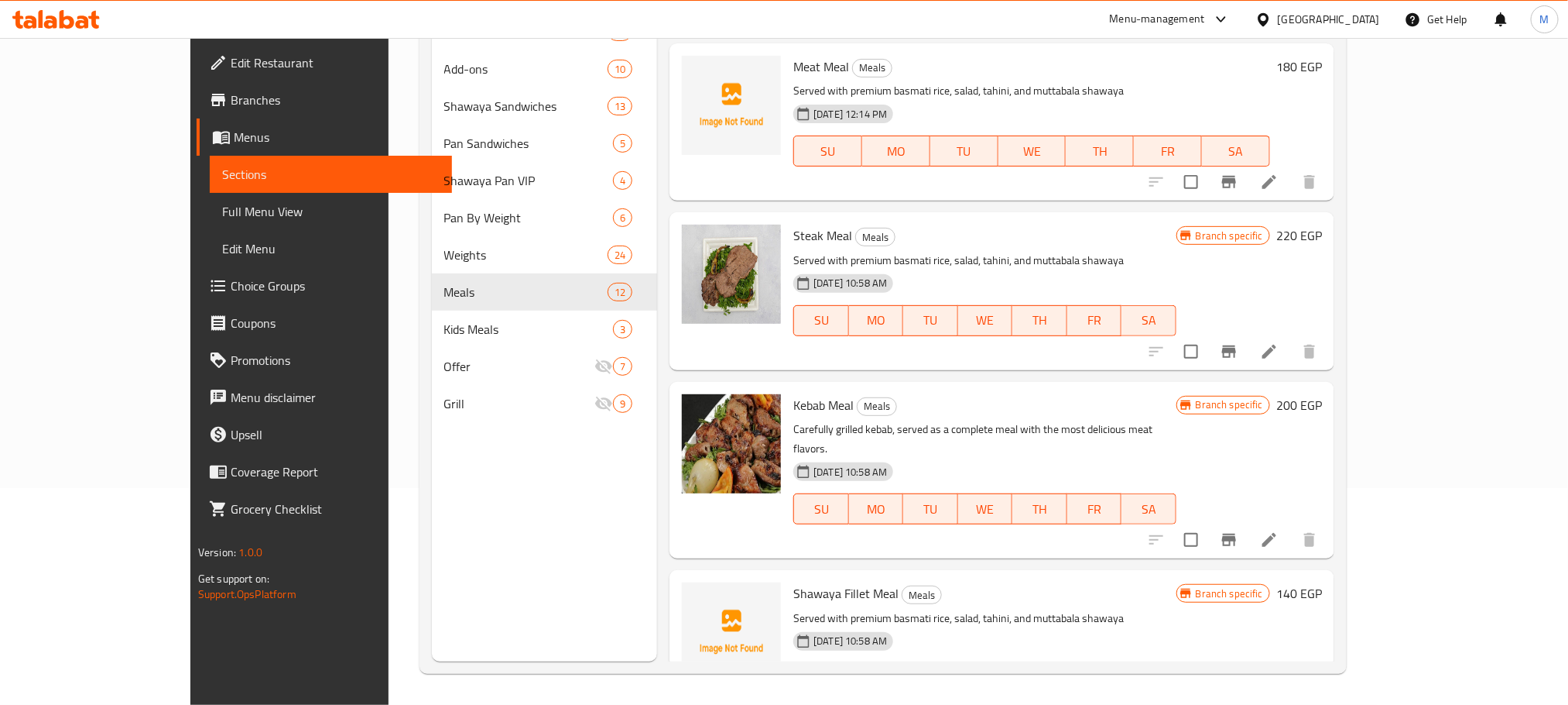
scroll to position [1278, 0]
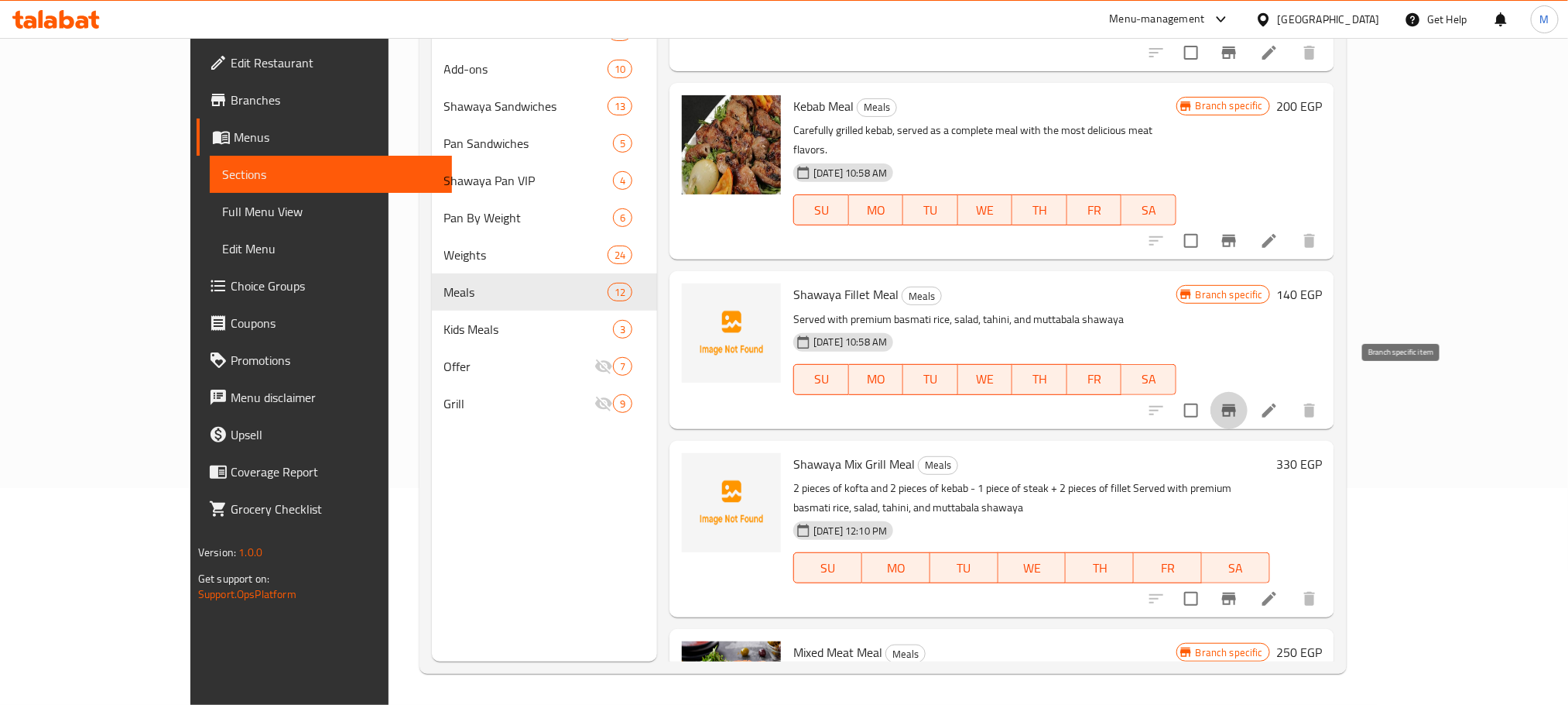
click at [1239, 401] on icon "Branch-specific-item" at bounding box center [1229, 410] width 19 height 19
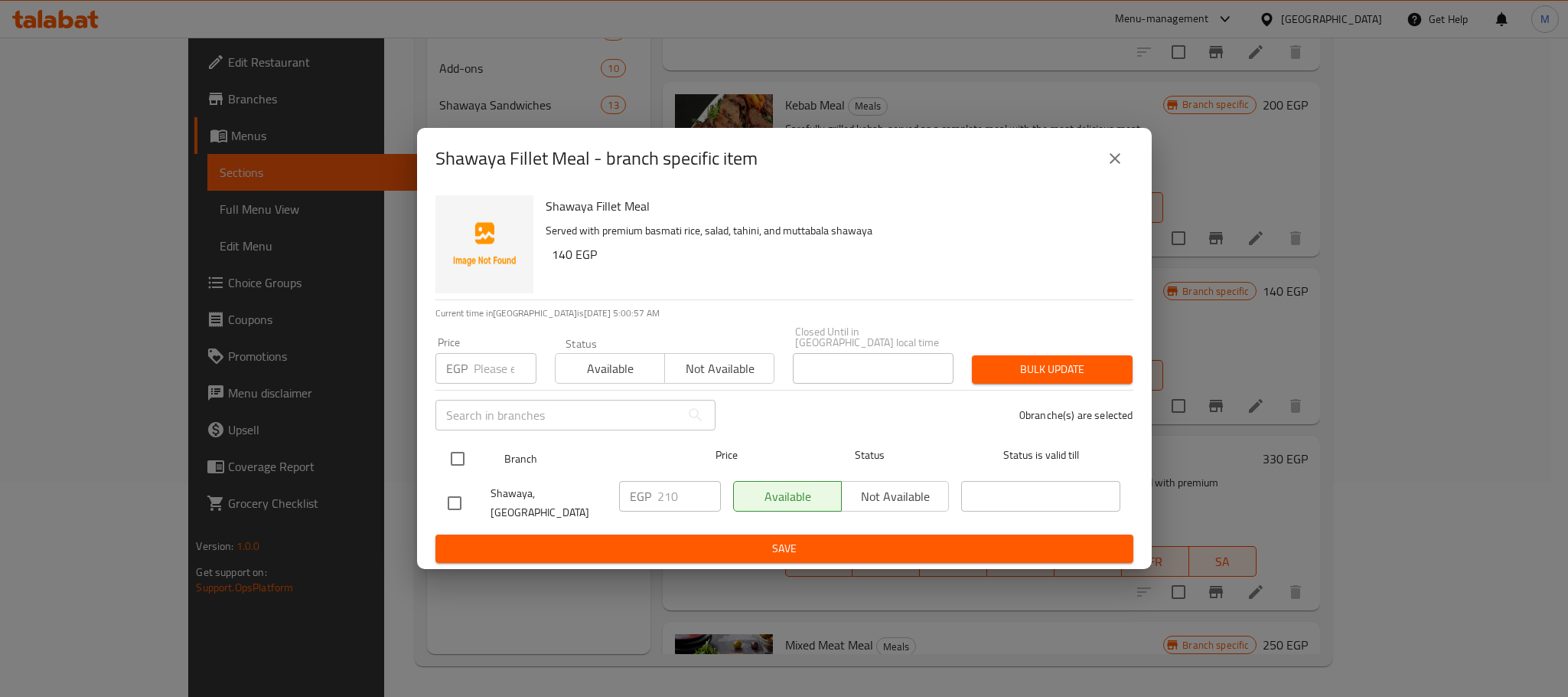
click at [463, 458] on input "checkbox" at bounding box center [457, 458] width 32 height 32
checkbox input "true"
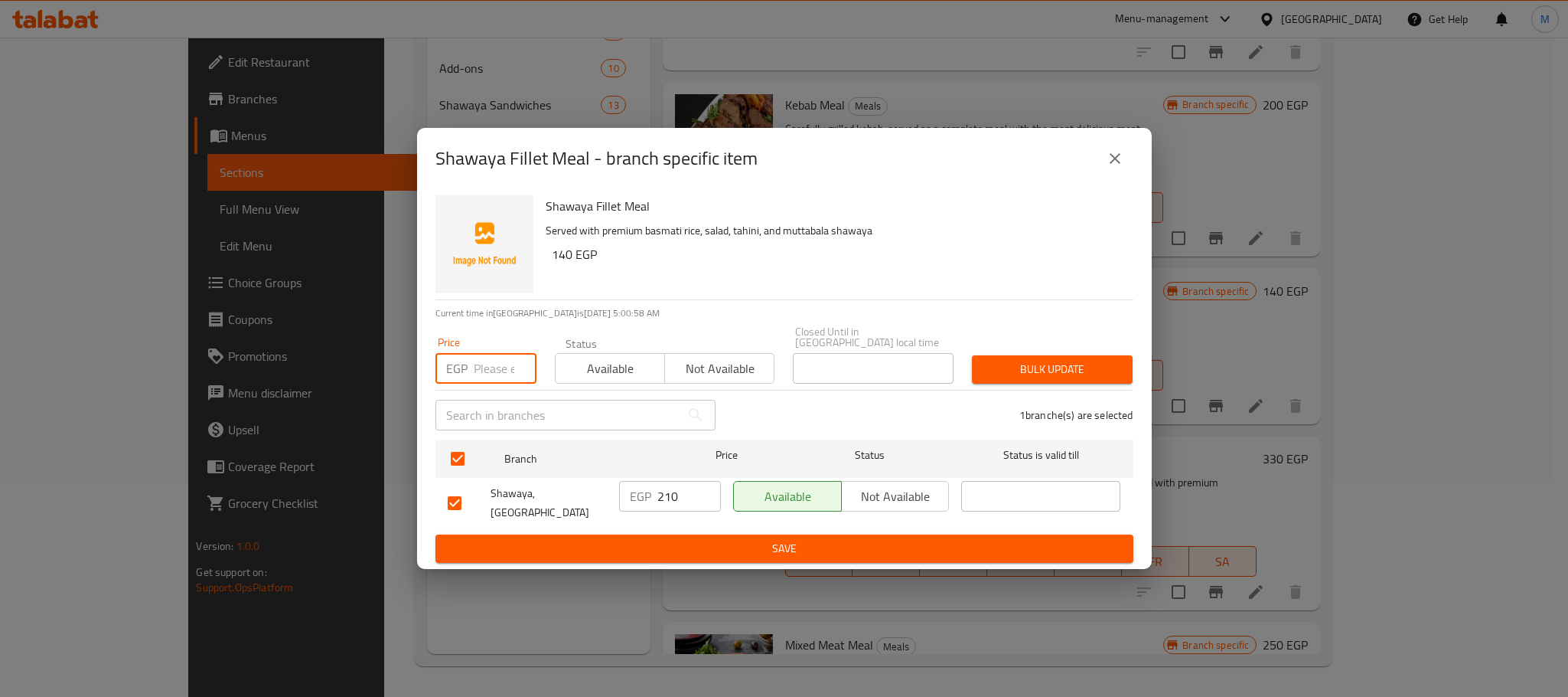
click at [485, 364] on input "number" at bounding box center [505, 368] width 63 height 31
type input "160"
click at [784, 274] on div "Shawaya Fillet Meal Served with premium basmati rice, salad, tahini, and muttab…" at bounding box center [833, 244] width 588 height 110
click at [1055, 355] on button "Bulk update" at bounding box center [1052, 369] width 161 height 28
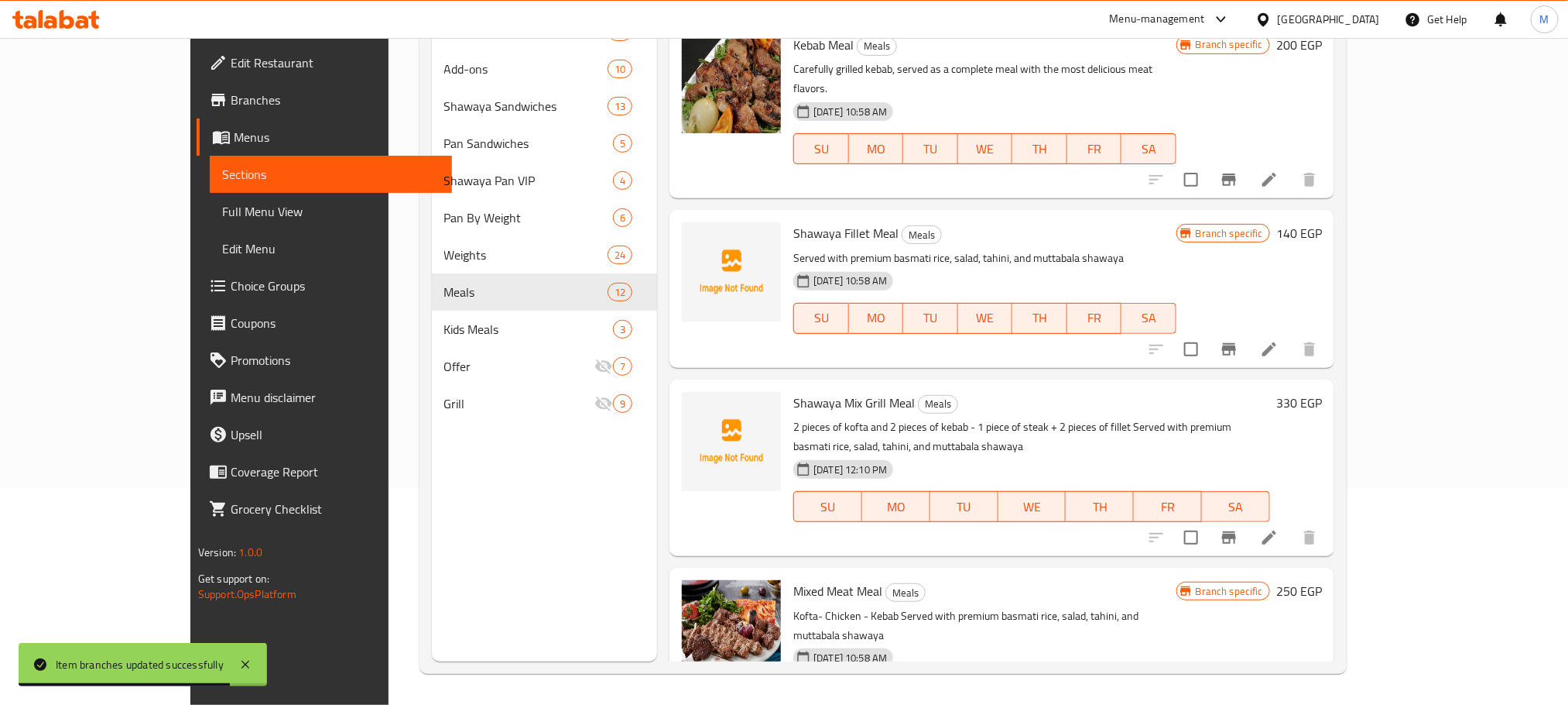
scroll to position [1363, 0]
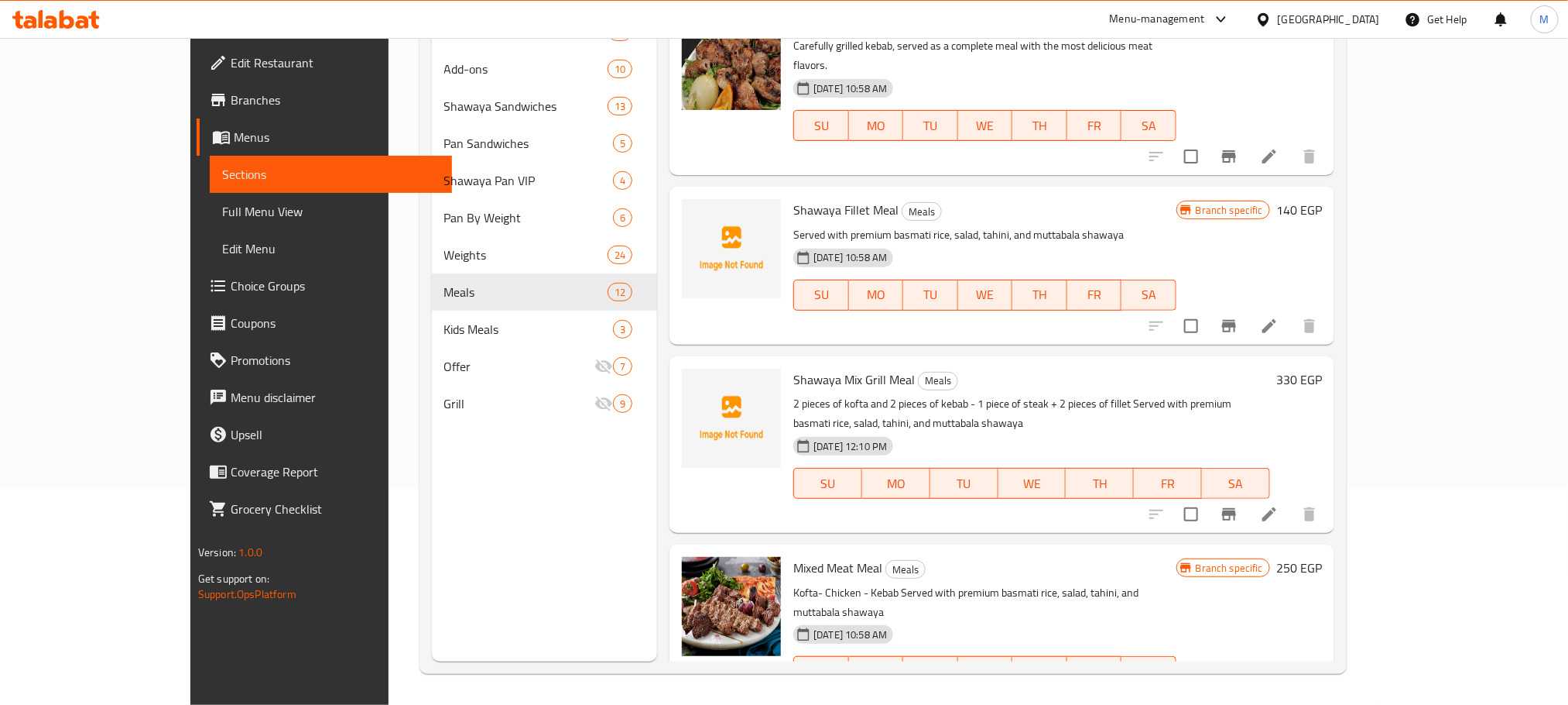
click at [1236, 508] on icon "Branch-specific-item" at bounding box center [1230, 515] width 14 height 13
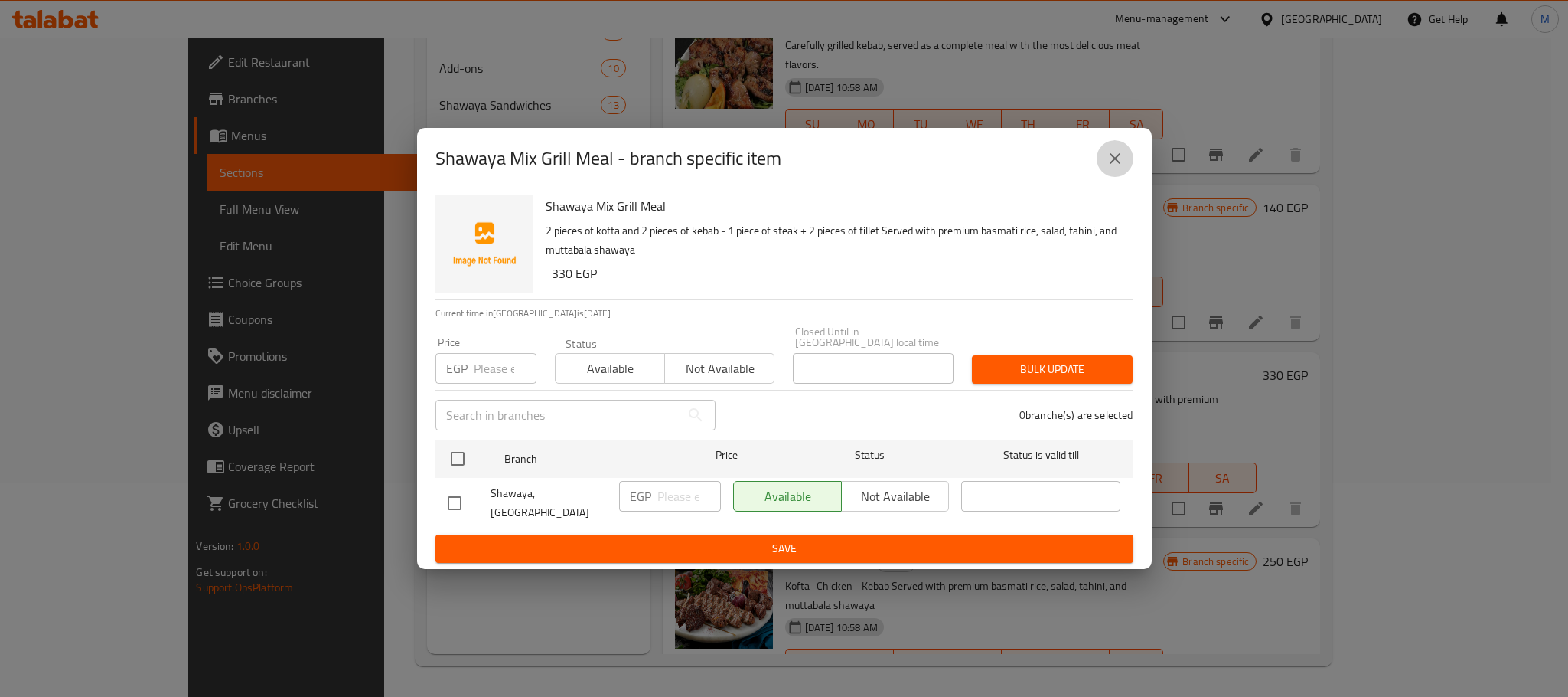
click at [1123, 177] on button "close" at bounding box center [1115, 159] width 37 height 37
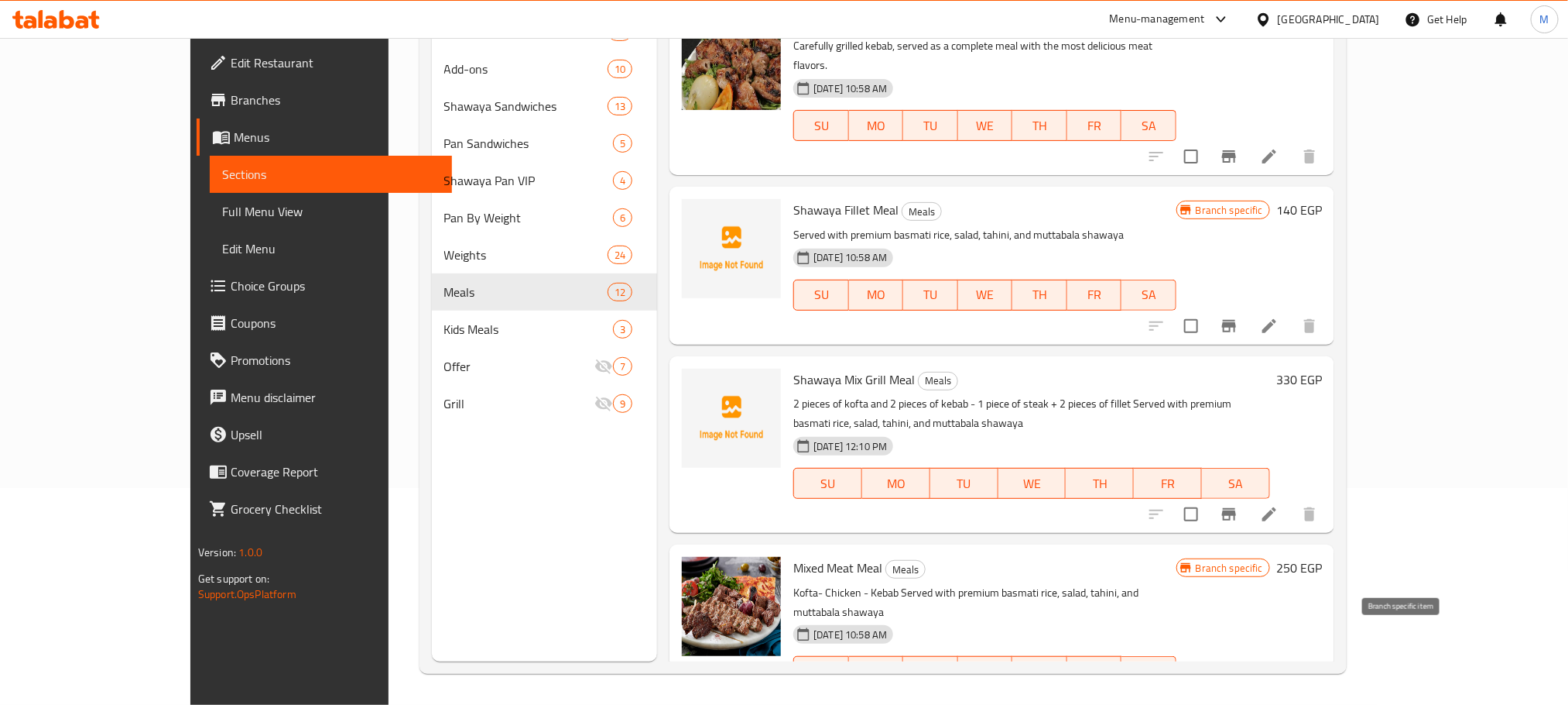
click at [1239, 693] on icon "Branch-specific-item" at bounding box center [1229, 702] width 19 height 19
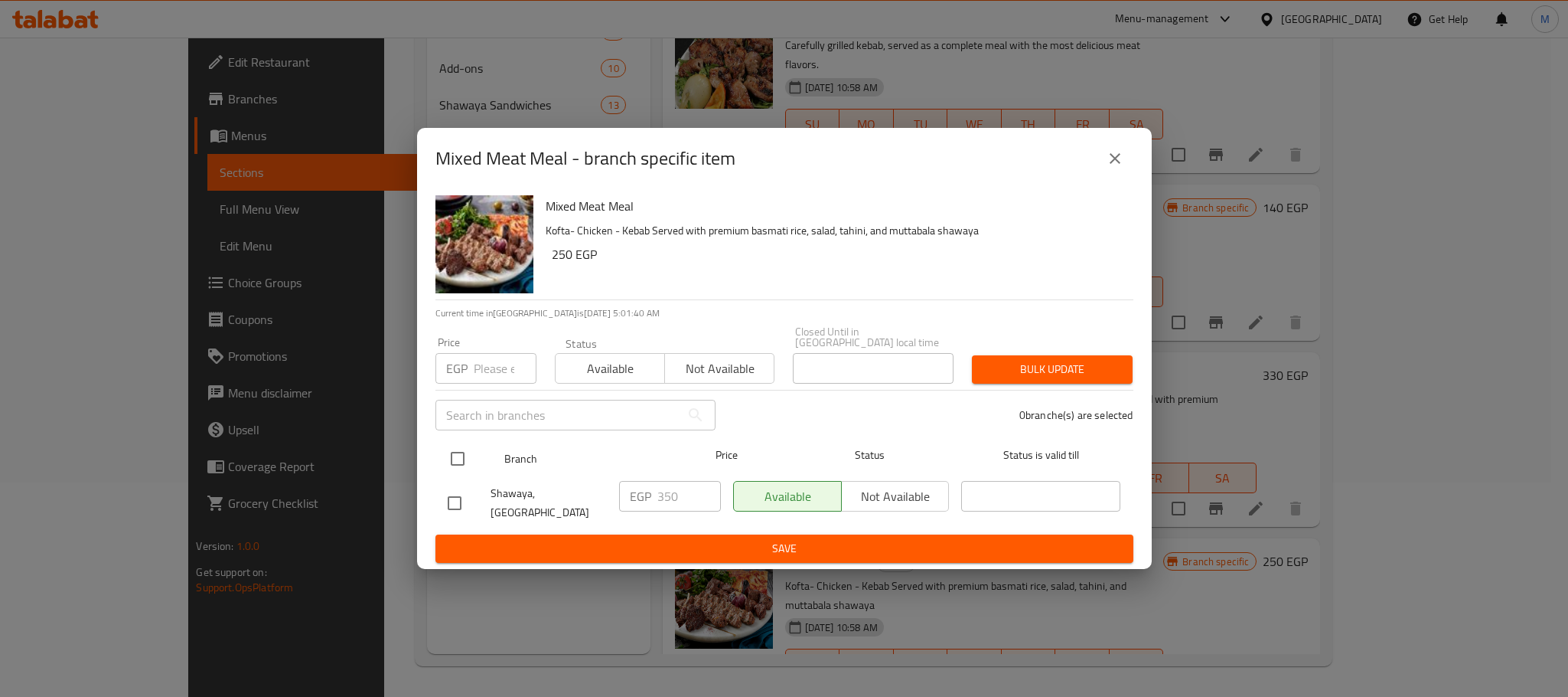
click at [460, 451] on input "checkbox" at bounding box center [457, 458] width 32 height 32
checkbox input "true"
click at [497, 382] on div "Price EGP Price" at bounding box center [486, 360] width 119 height 65
click at [498, 368] on input "number" at bounding box center [505, 368] width 63 height 31
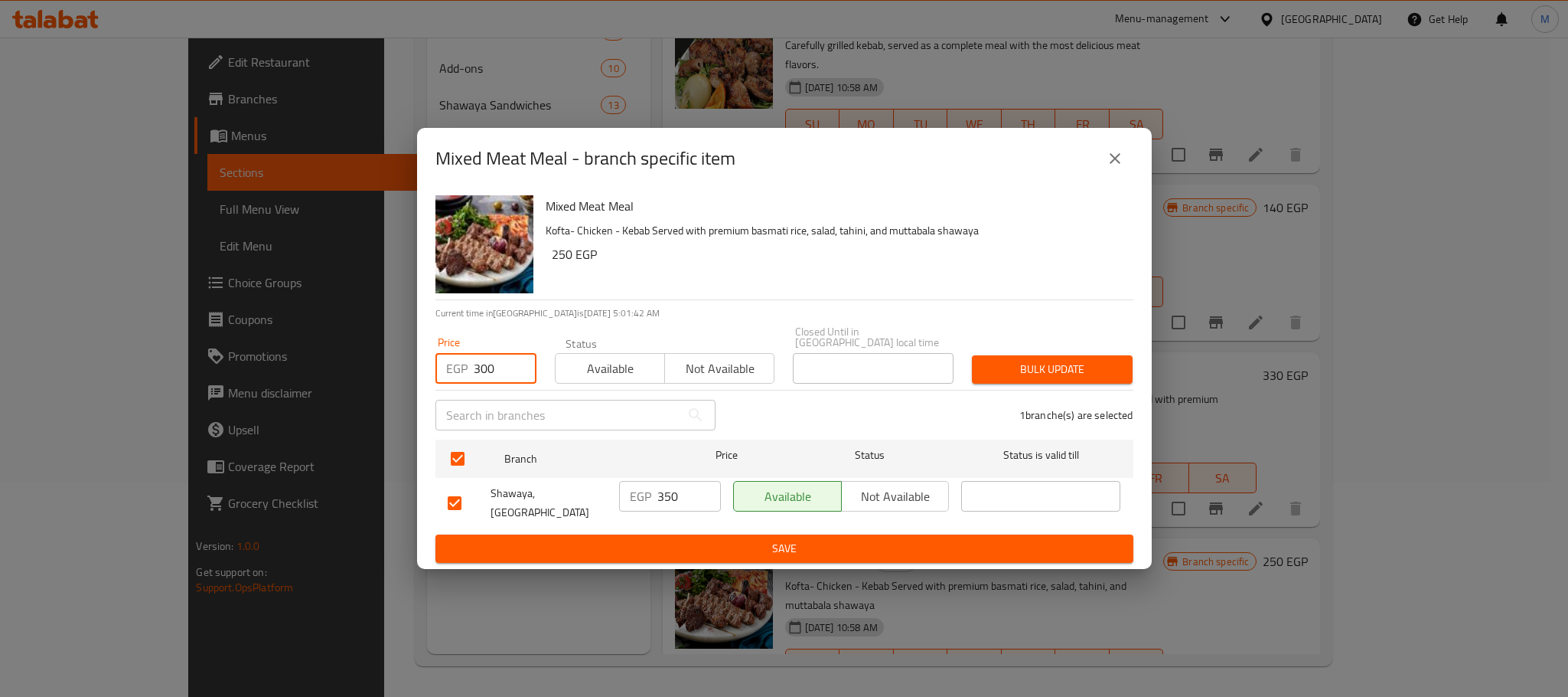
type input "300"
click at [1021, 370] on span "Bulk update" at bounding box center [1052, 369] width 136 height 19
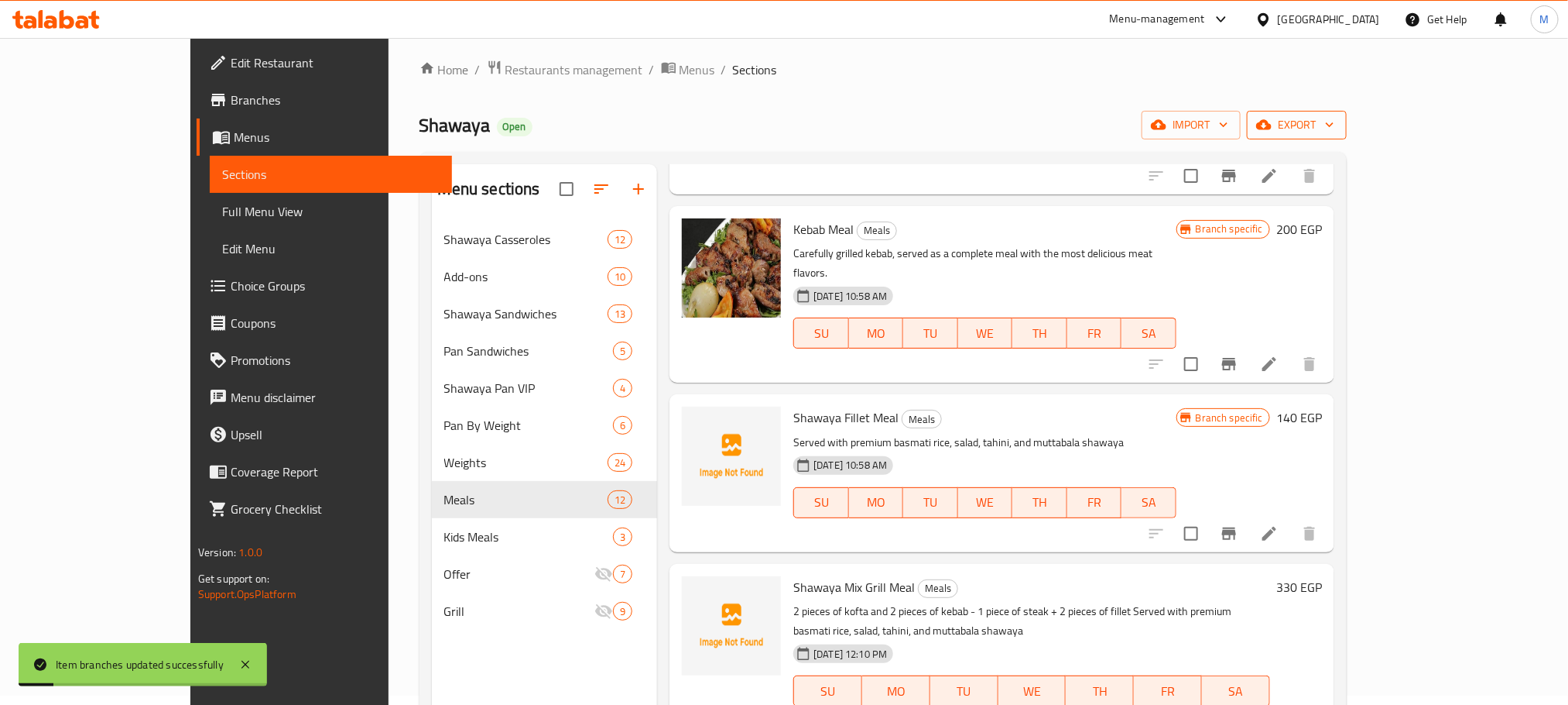
scroll to position [0, 0]
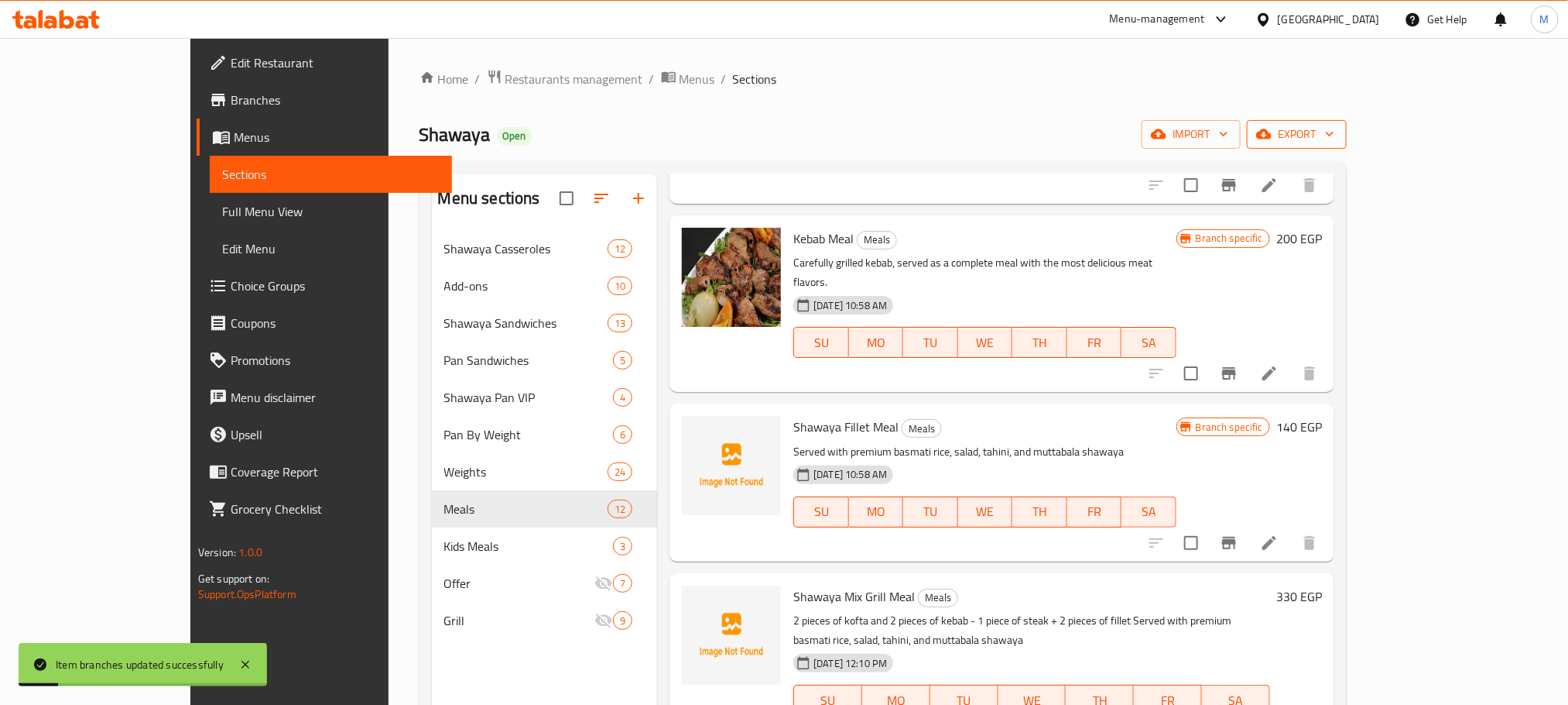
click at [1338, 135] on icon "button" at bounding box center [1330, 133] width 15 height 15
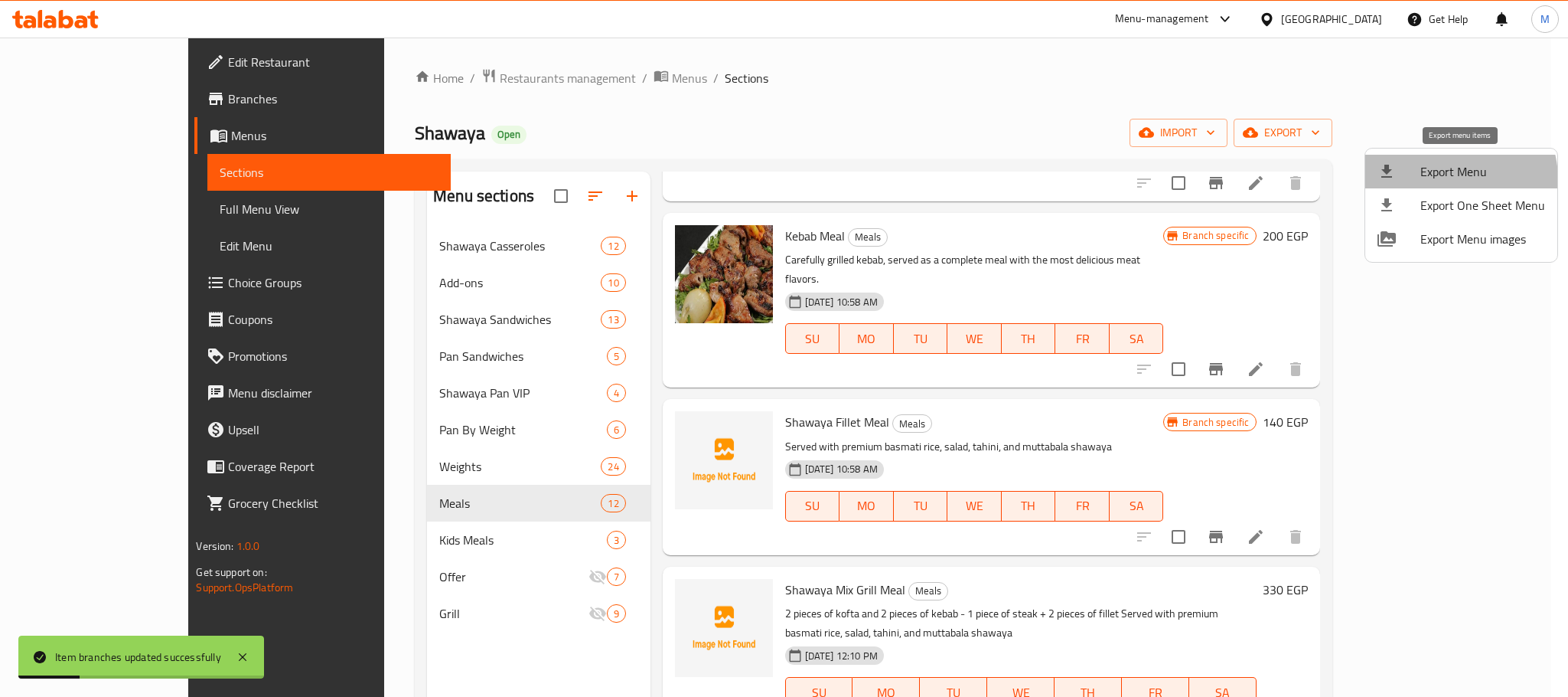
click at [1450, 179] on span "Export Menu" at bounding box center [1482, 171] width 124 height 19
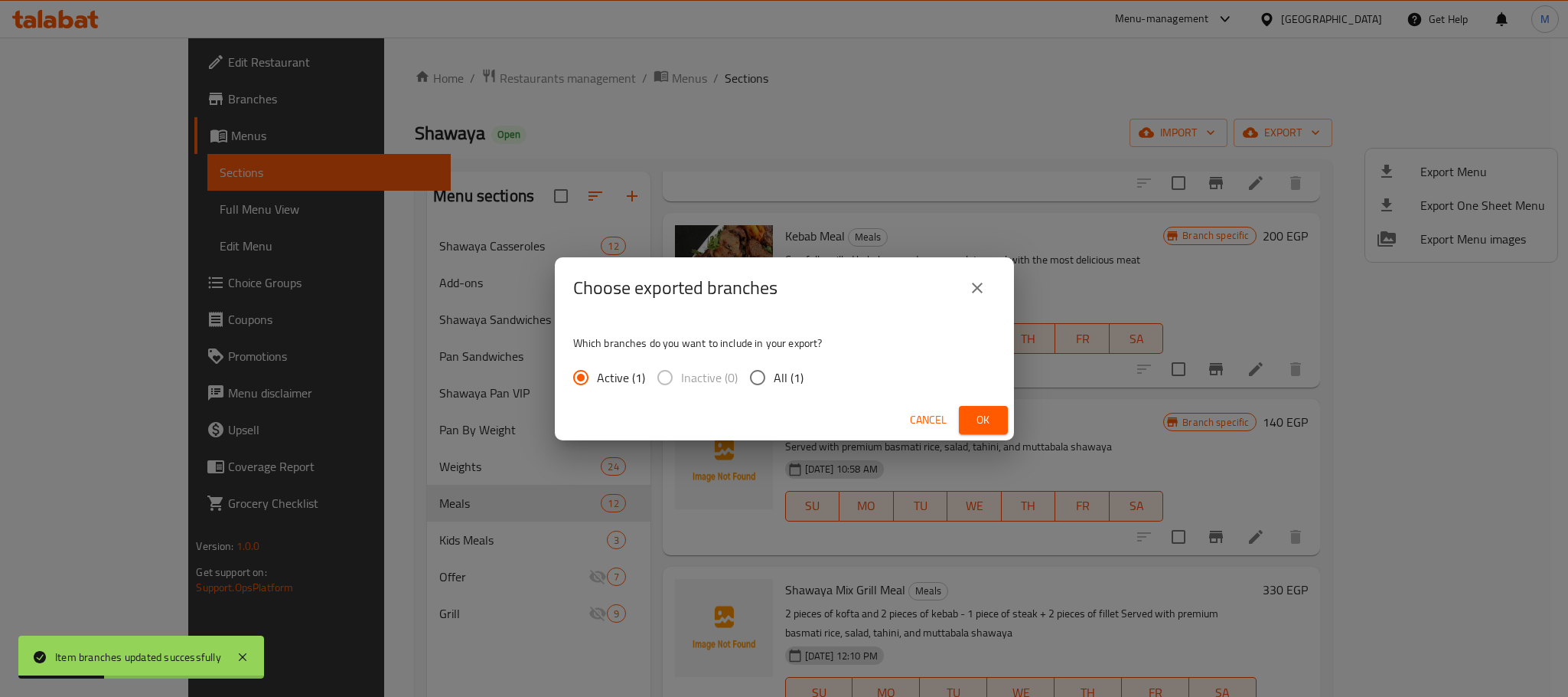
click at [981, 416] on span "Ok" at bounding box center [984, 420] width 25 height 19
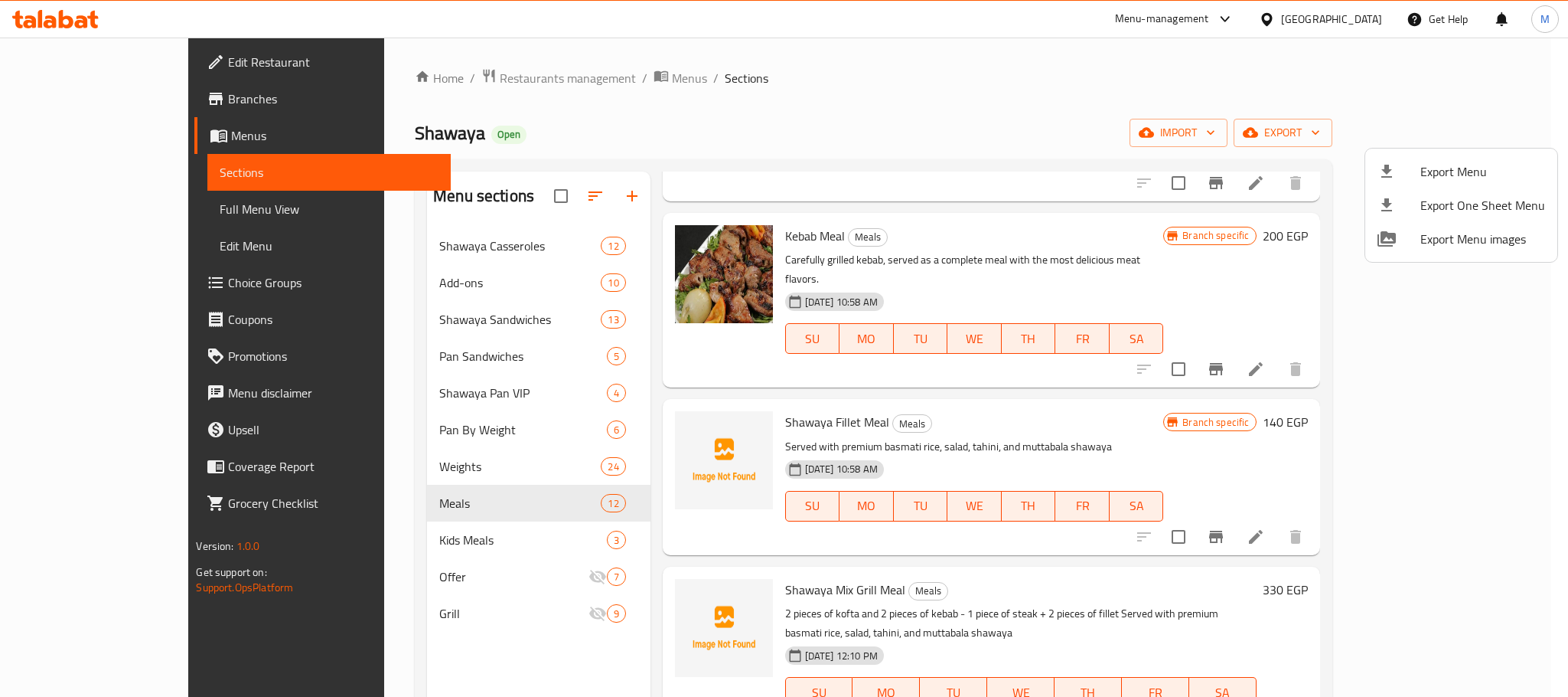
click at [81, 97] on div at bounding box center [784, 348] width 1568 height 697
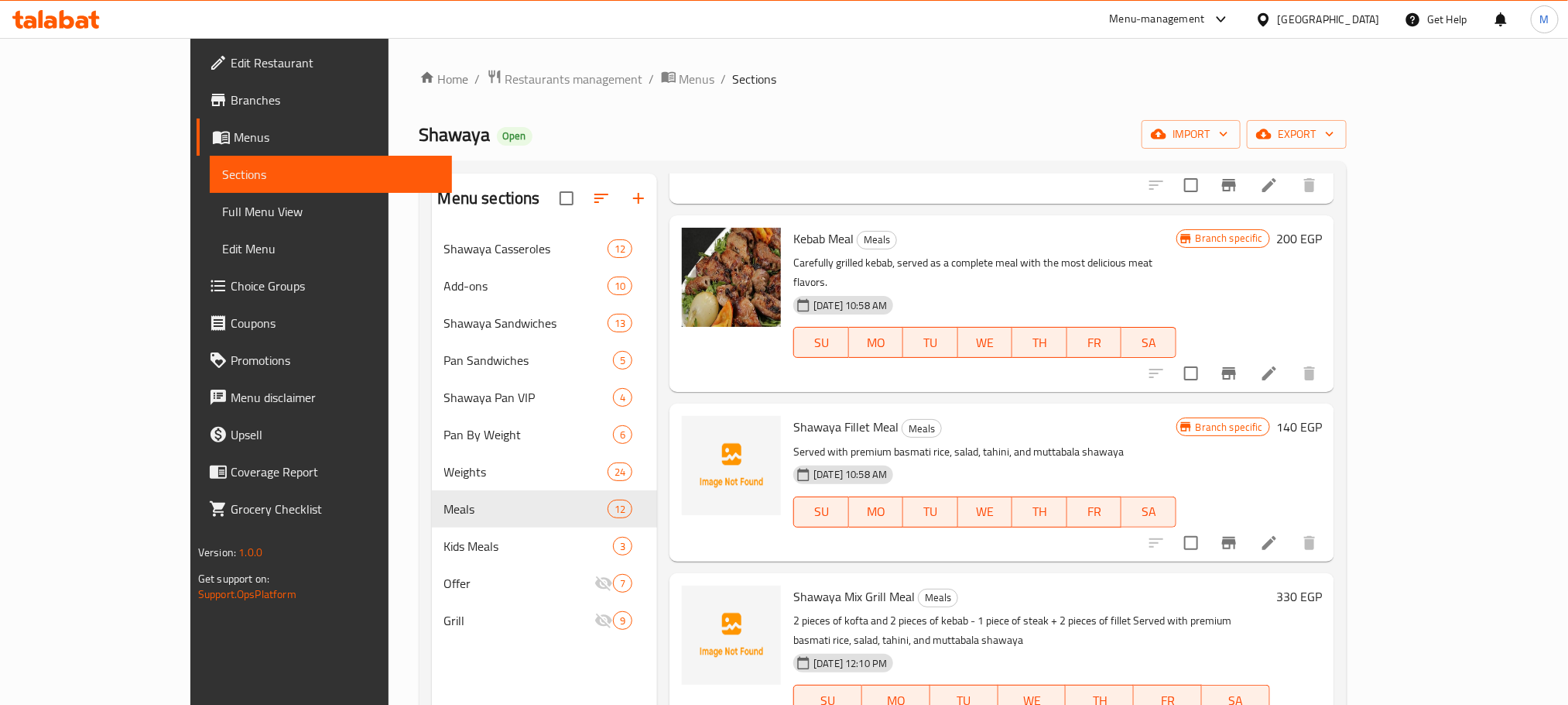
click at [230, 98] on span "Branches" at bounding box center [335, 99] width 209 height 19
